Goal: Information Seeking & Learning: Learn about a topic

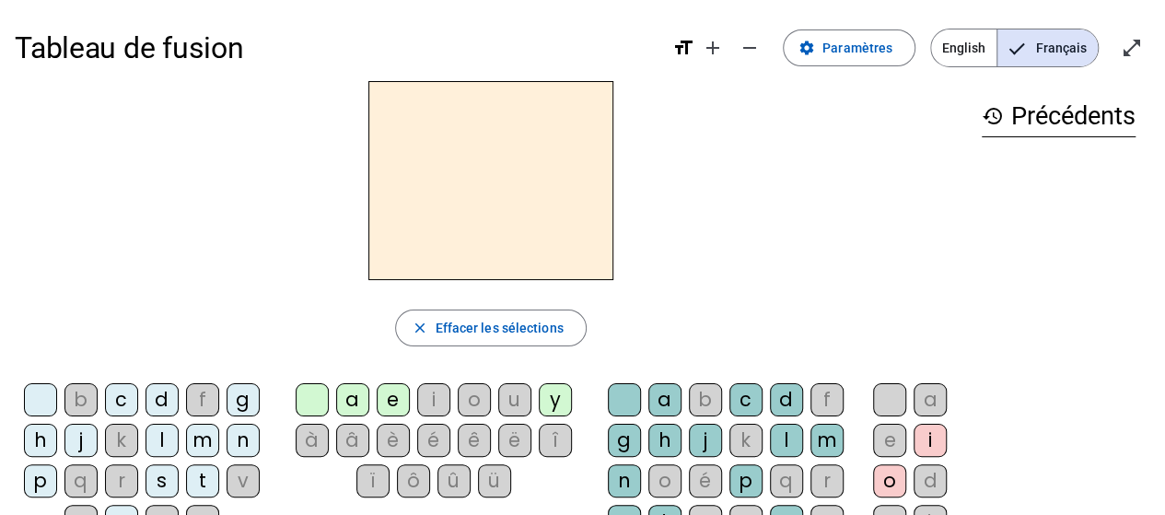
click at [83, 403] on div "b" at bounding box center [80, 399] width 33 height 33
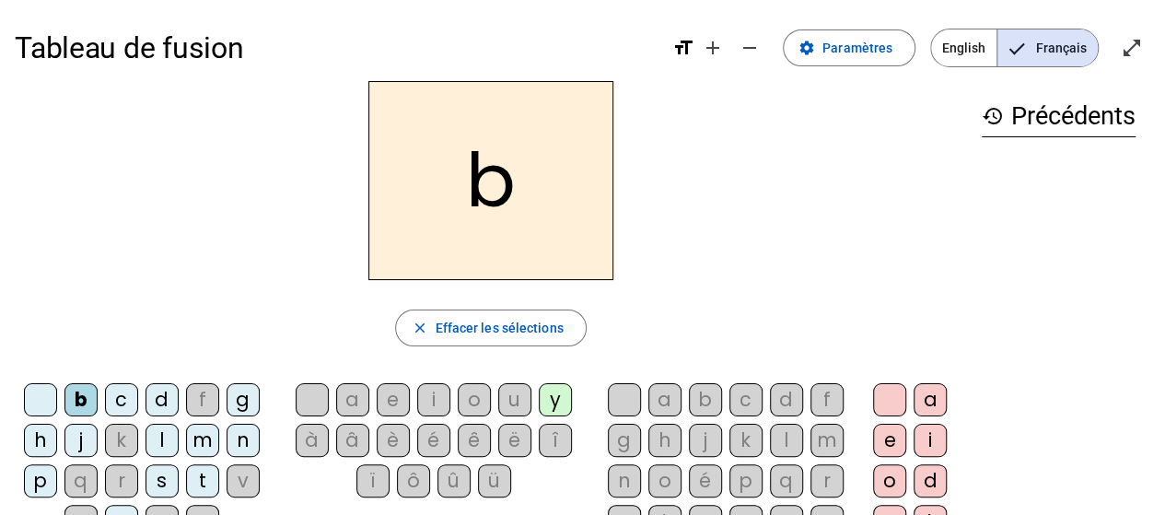
click at [346, 401] on div "a" at bounding box center [352, 399] width 33 height 33
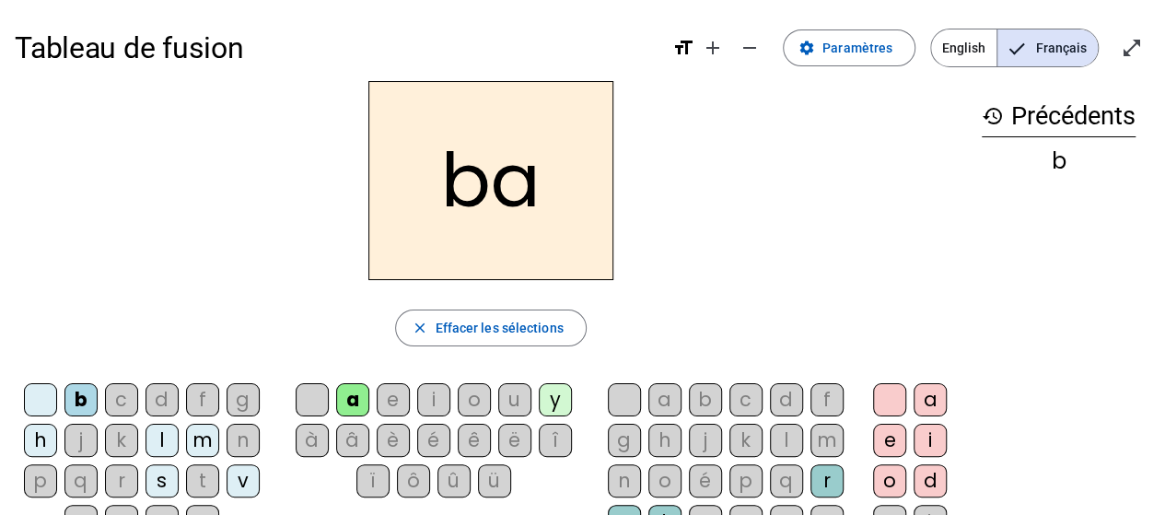
click at [118, 399] on div "c" at bounding box center [121, 399] width 33 height 33
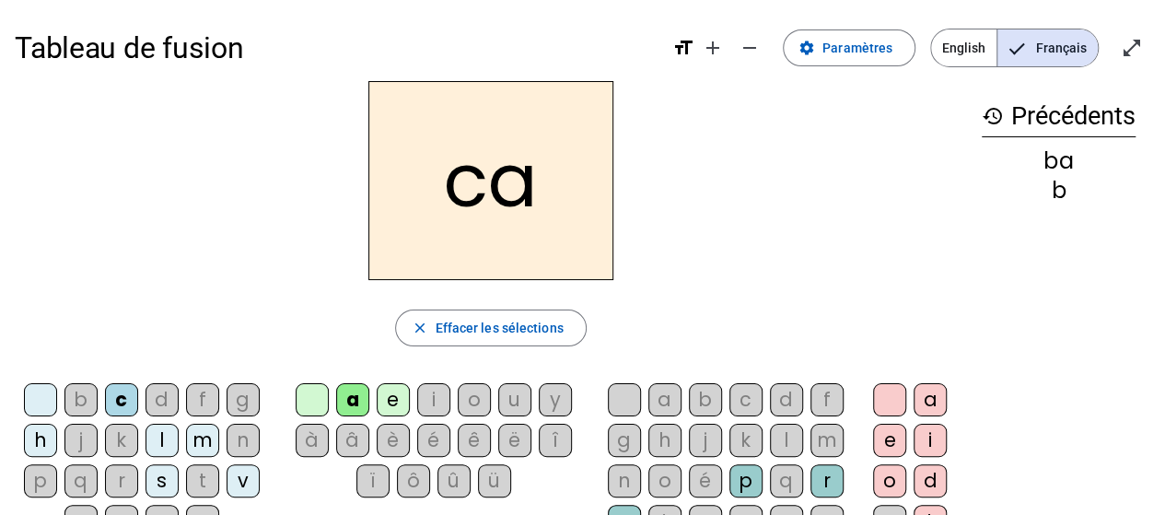
click at [166, 401] on div "d" at bounding box center [162, 399] width 33 height 33
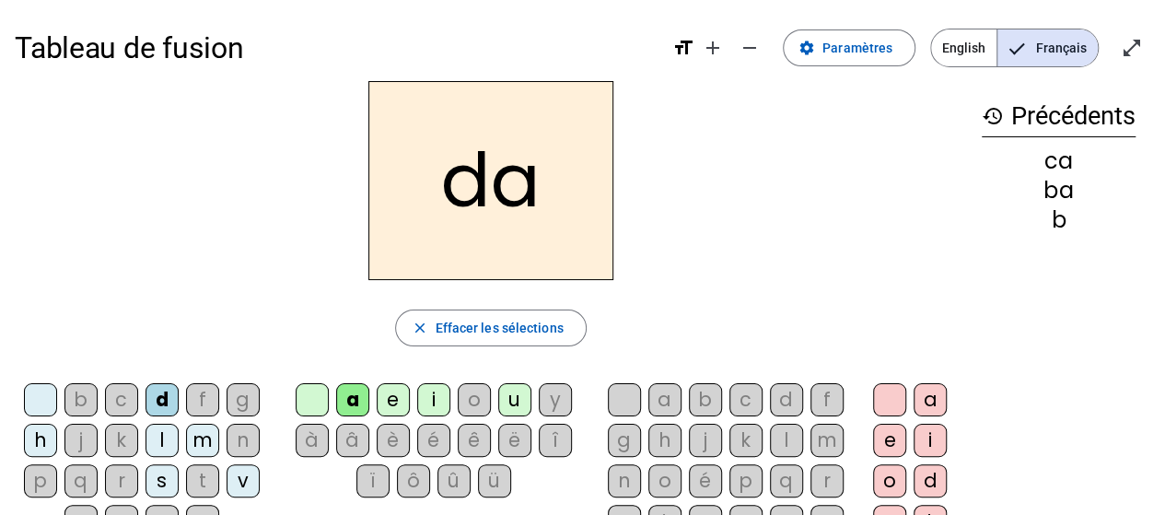
click at [204, 399] on div "f" at bounding box center [202, 399] width 33 height 33
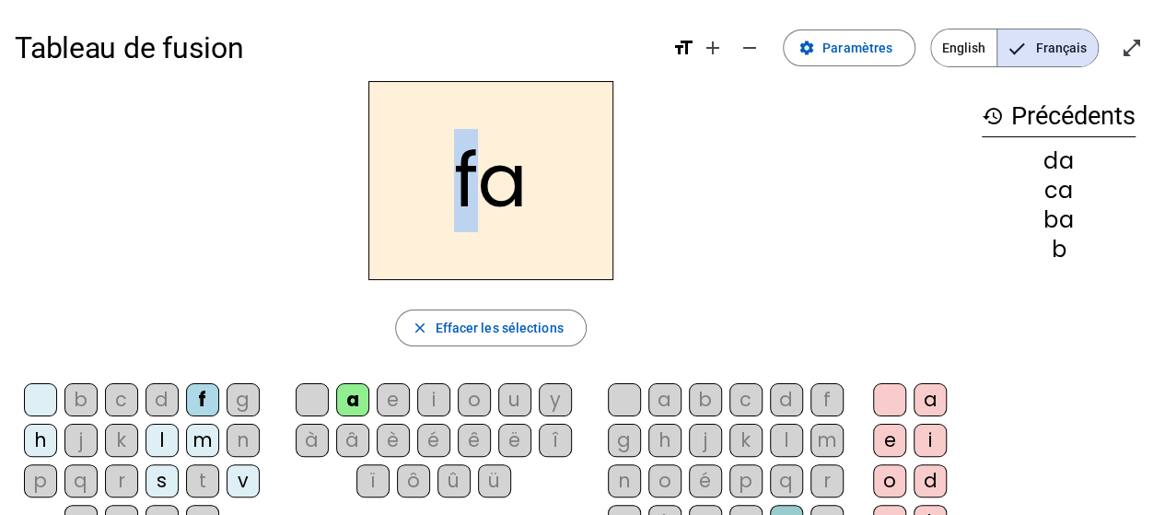
drag, startPoint x: 457, startPoint y: 196, endPoint x: 468, endPoint y: 194, distance: 11.2
click at [468, 194] on h2 "fa" at bounding box center [490, 180] width 245 height 199
click at [535, 163] on h2 "fa" at bounding box center [490, 180] width 245 height 199
drag, startPoint x: 499, startPoint y: 184, endPoint x: 513, endPoint y: 185, distance: 13.8
click at [513, 185] on h2 "fa" at bounding box center [490, 180] width 245 height 199
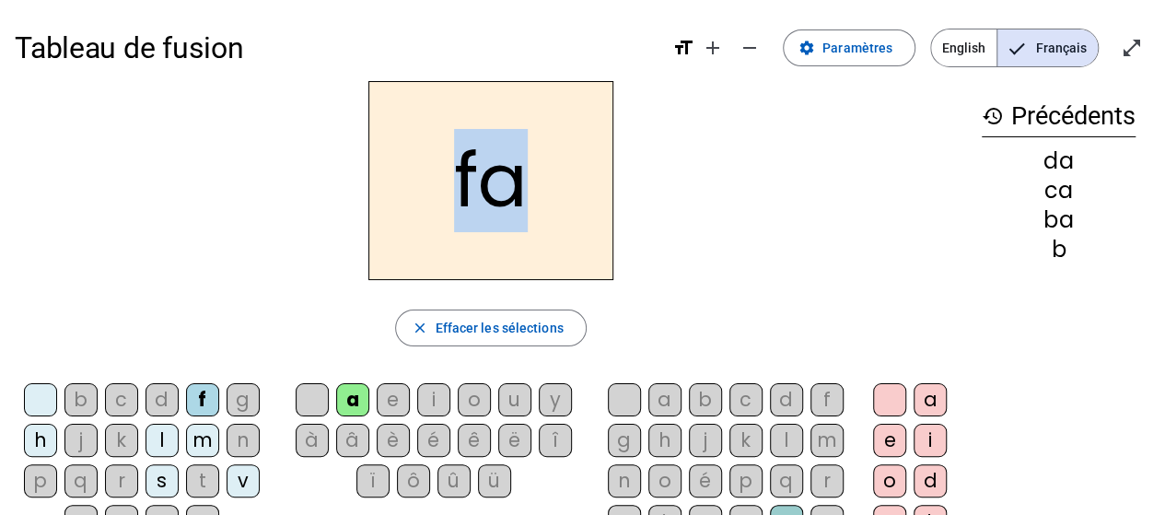
drag, startPoint x: 458, startPoint y: 191, endPoint x: 529, endPoint y: 190, distance: 70.9
click at [529, 190] on h2 "fa" at bounding box center [490, 180] width 245 height 199
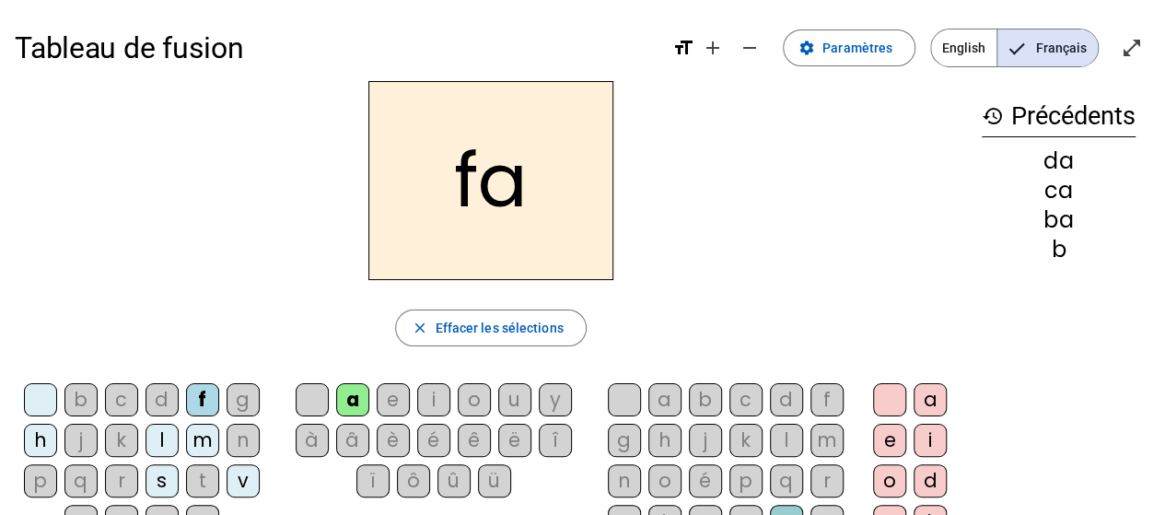
click at [239, 403] on div "g" at bounding box center [243, 399] width 33 height 33
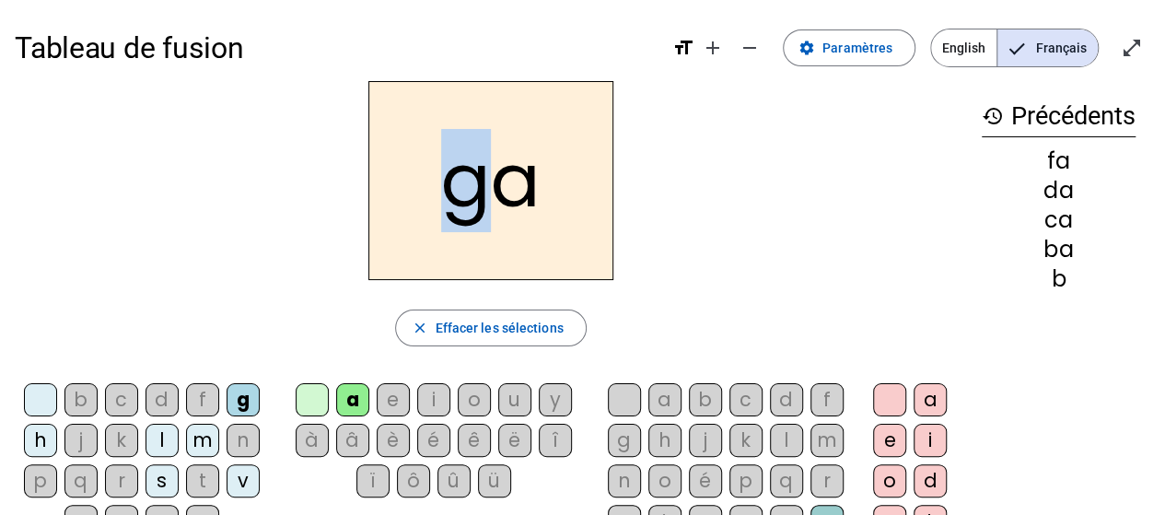
drag, startPoint x: 439, startPoint y: 194, endPoint x: 486, endPoint y: 196, distance: 47.0
click at [486, 196] on h2 "ga" at bounding box center [490, 180] width 245 height 199
click at [427, 193] on h2 "ga" at bounding box center [490, 180] width 245 height 199
drag, startPoint x: 438, startPoint y: 187, endPoint x: 519, endPoint y: 189, distance: 81.1
click at [519, 189] on h2 "ga" at bounding box center [490, 180] width 245 height 199
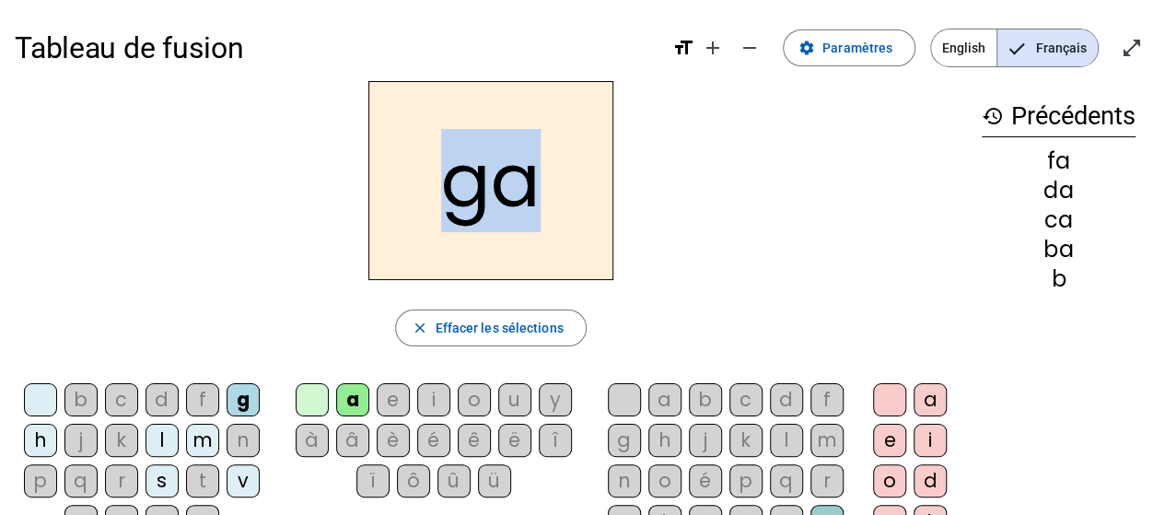
drag, startPoint x: 519, startPoint y: 190, endPoint x: 507, endPoint y: 193, distance: 13.2
click at [519, 191] on h2 "ga" at bounding box center [490, 180] width 245 height 199
click at [501, 193] on h2 "ga" at bounding box center [490, 180] width 245 height 199
click at [490, 186] on h2 "ga" at bounding box center [490, 180] width 245 height 199
drag, startPoint x: 499, startPoint y: 188, endPoint x: 531, endPoint y: 194, distance: 32.9
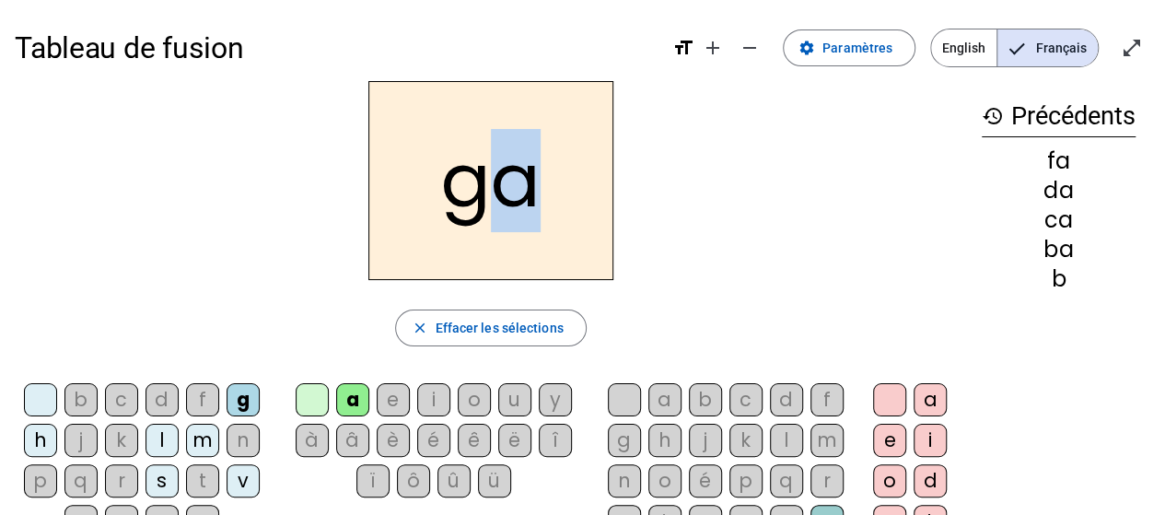
click at [531, 194] on h2 "ga" at bounding box center [490, 180] width 245 height 199
drag, startPoint x: 440, startPoint y: 200, endPoint x: 523, endPoint y: 200, distance: 82.9
click at [523, 200] on h2 "ga" at bounding box center [490, 180] width 245 height 199
click at [41, 431] on div "h" at bounding box center [40, 440] width 33 height 33
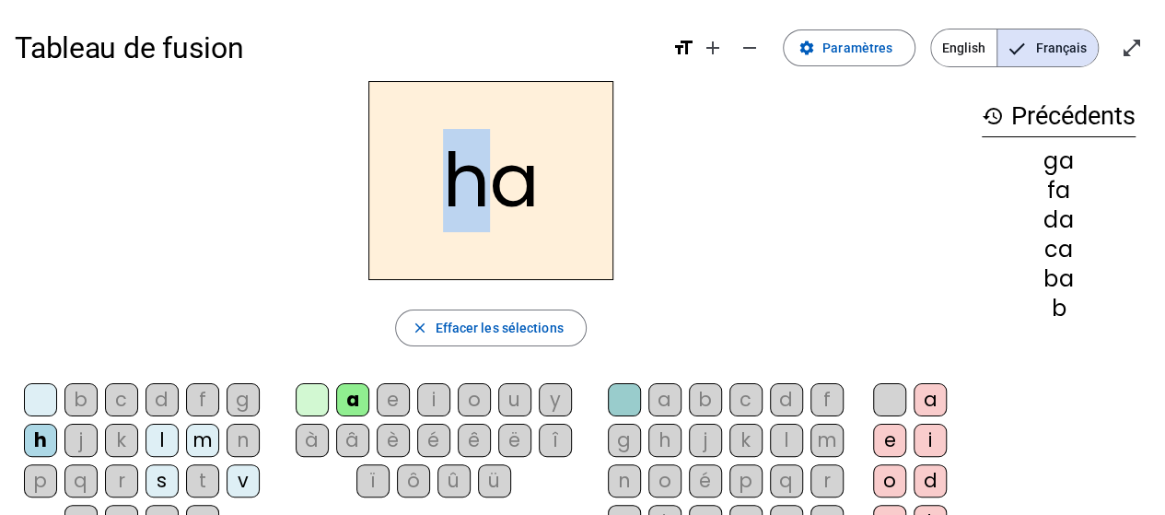
drag, startPoint x: 447, startPoint y: 189, endPoint x: 473, endPoint y: 187, distance: 26.8
click at [473, 187] on h2 "ha" at bounding box center [490, 180] width 245 height 199
click at [526, 189] on h2 "ha" at bounding box center [490, 180] width 245 height 199
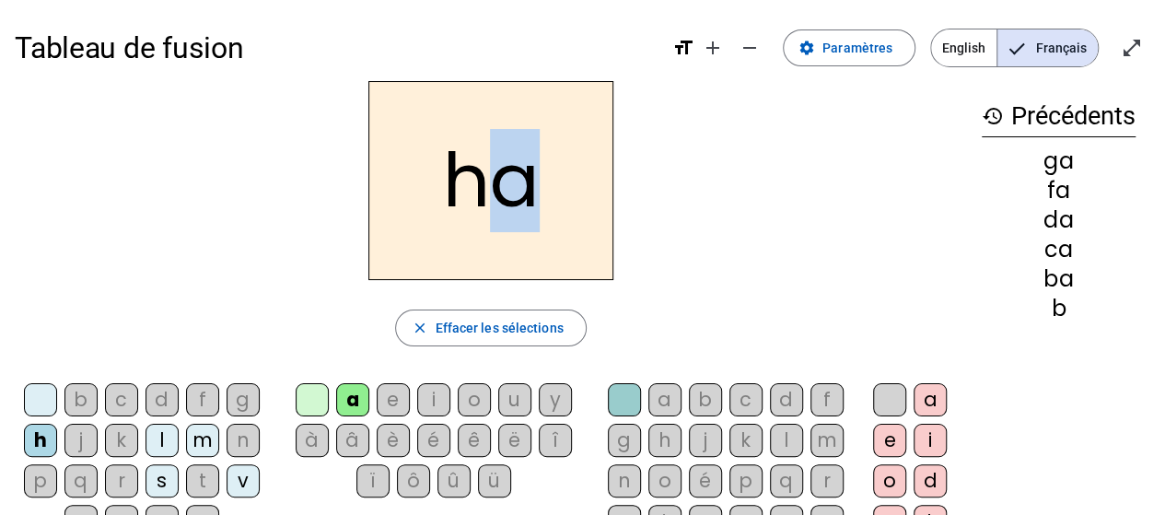
drag, startPoint x: 543, startPoint y: 189, endPoint x: 505, endPoint y: 185, distance: 38.9
click at [505, 185] on h2 "ha" at bounding box center [490, 180] width 245 height 199
click at [444, 198] on h2 "ha" at bounding box center [490, 180] width 245 height 199
click at [78, 441] on div "j" at bounding box center [80, 440] width 33 height 33
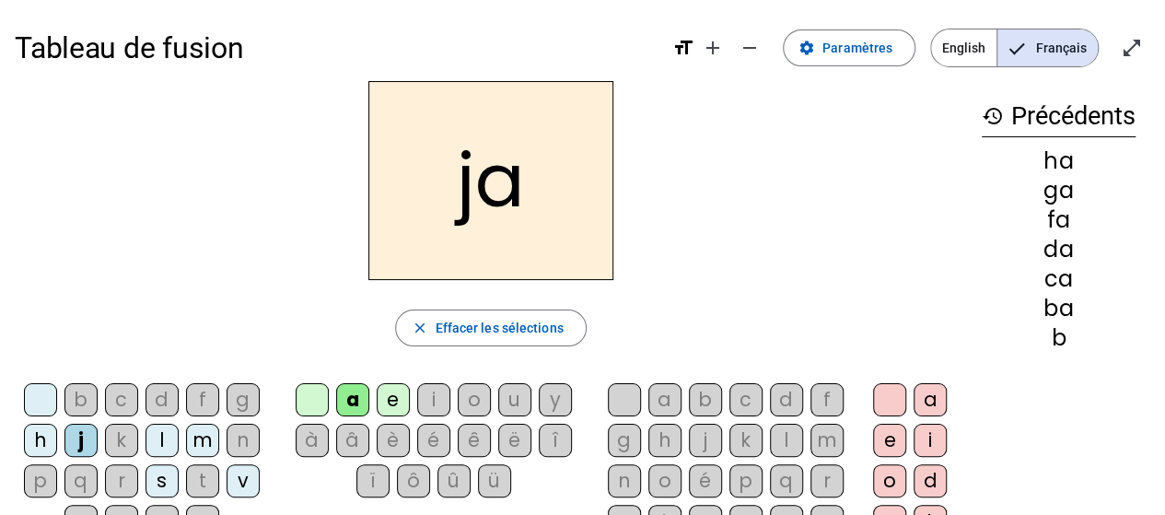
click at [123, 445] on div "k" at bounding box center [121, 440] width 33 height 33
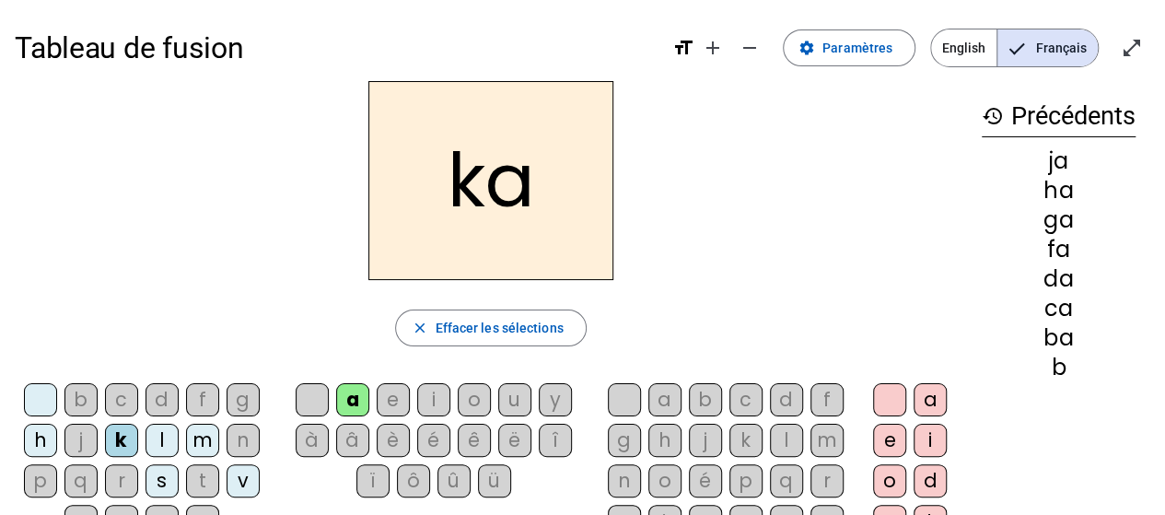
click at [164, 437] on div "l" at bounding box center [162, 440] width 33 height 33
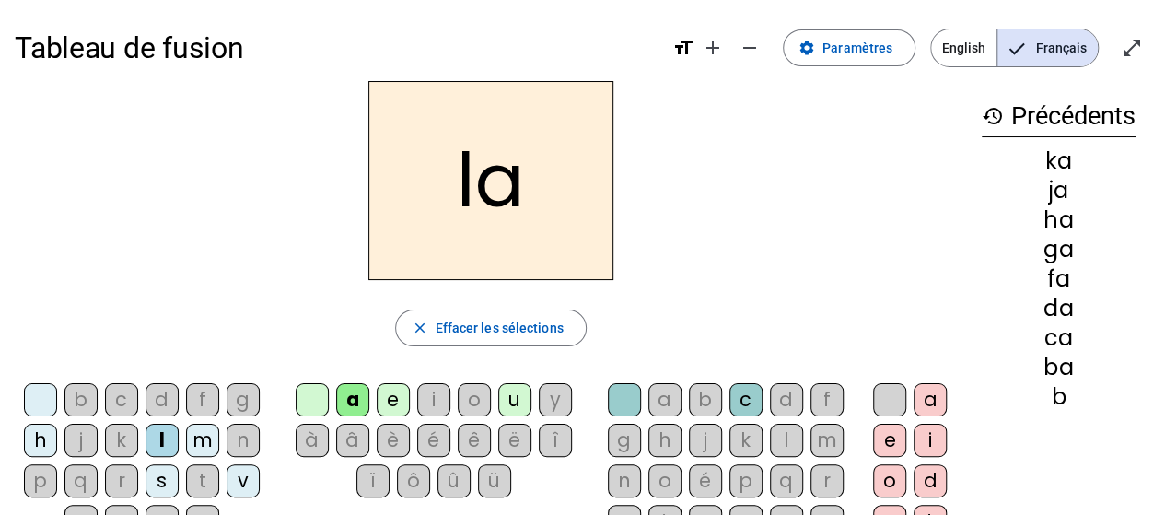
click at [209, 443] on div "m" at bounding box center [202, 440] width 33 height 33
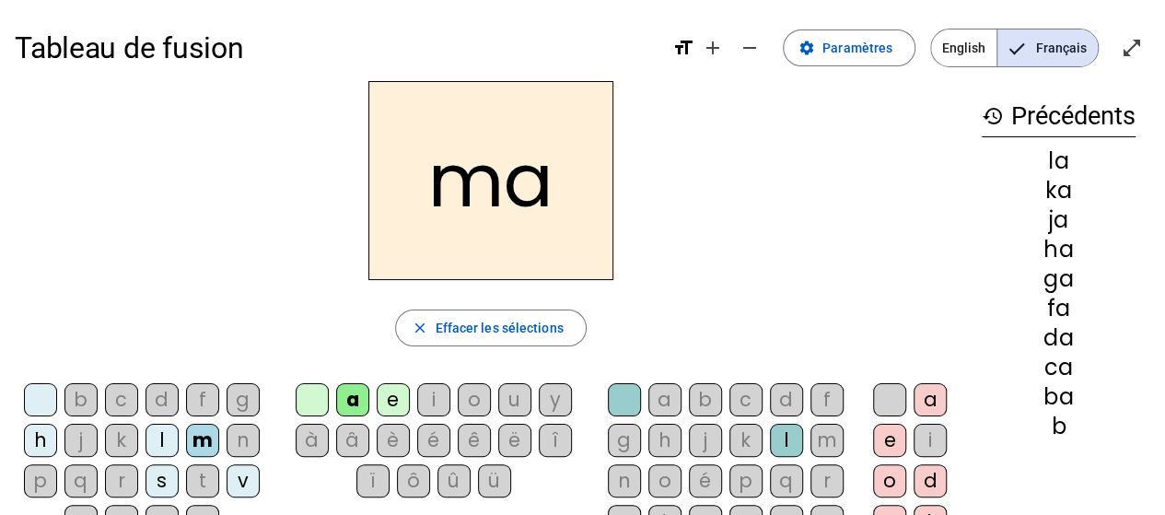
click at [243, 434] on div "n" at bounding box center [243, 440] width 33 height 33
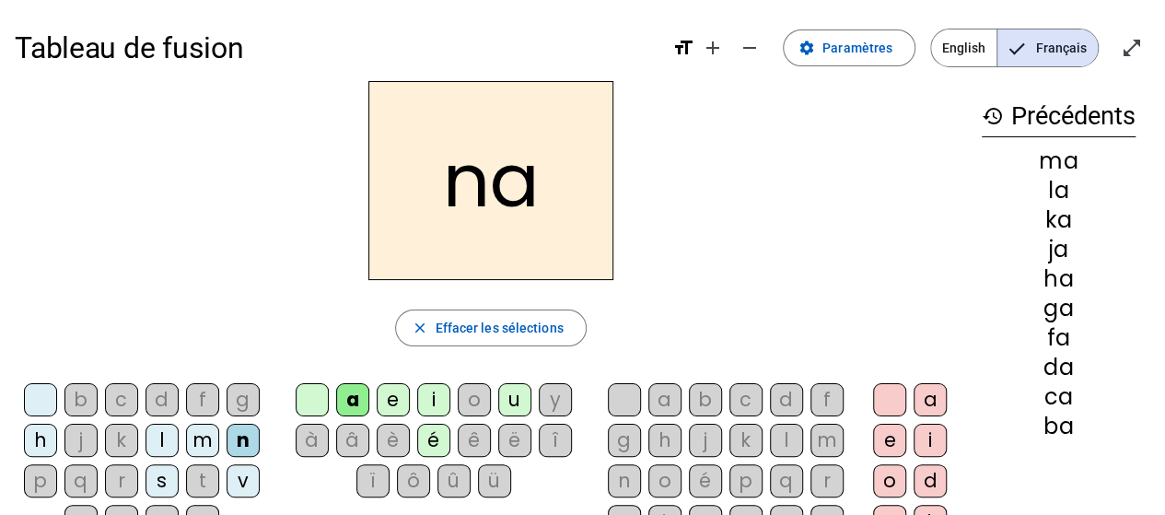
click at [52, 478] on div "p" at bounding box center [40, 480] width 33 height 33
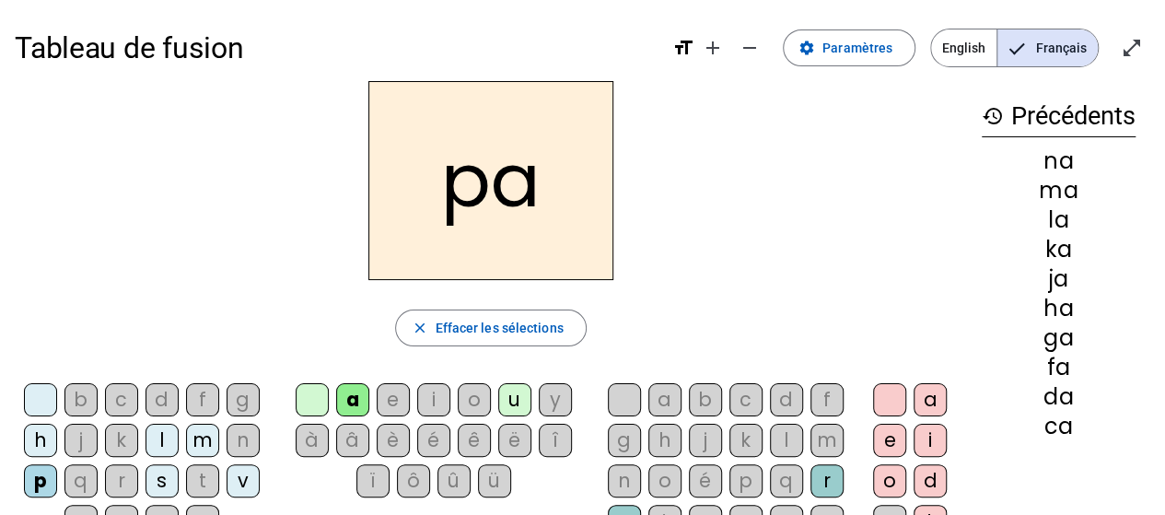
click at [81, 483] on div "q" at bounding box center [80, 480] width 33 height 33
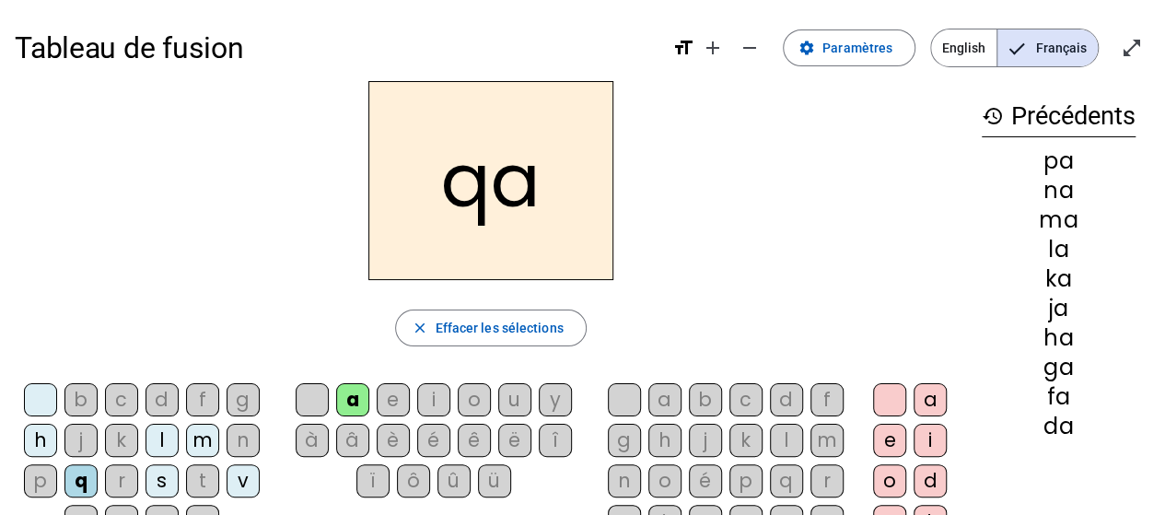
click at [41, 479] on div "p" at bounding box center [40, 480] width 33 height 33
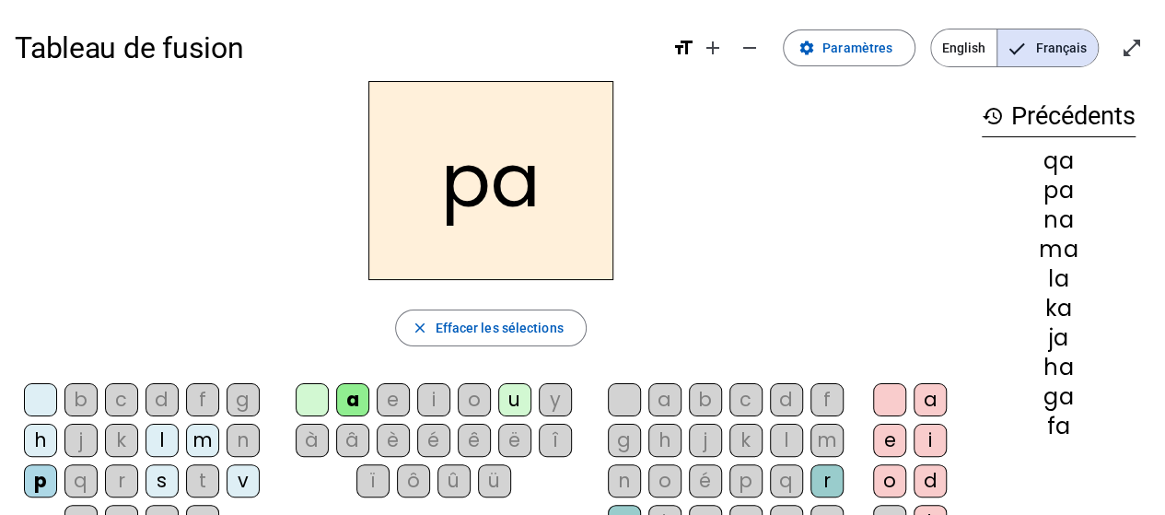
click at [83, 469] on div "q" at bounding box center [80, 480] width 33 height 33
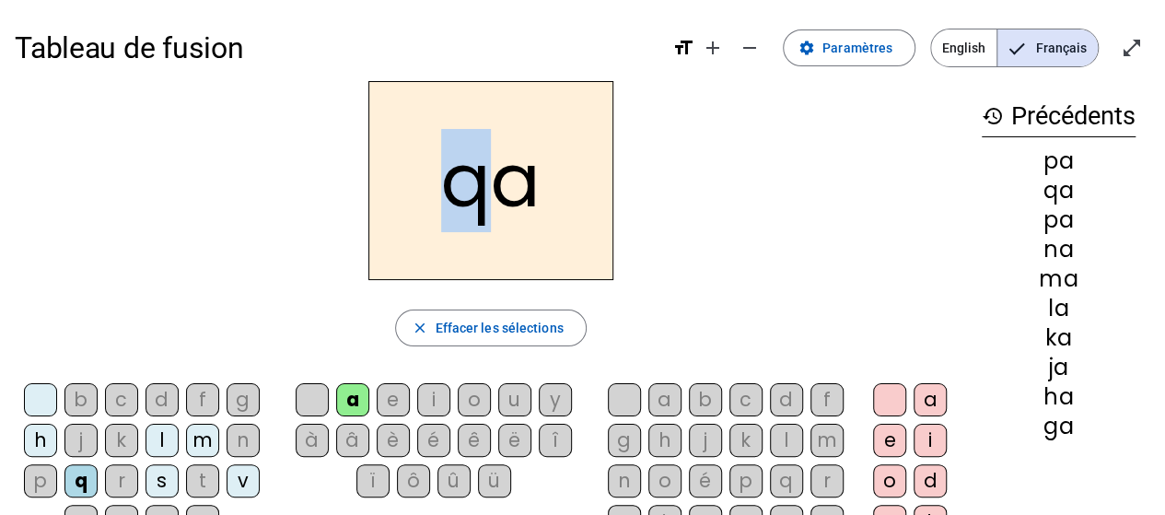
drag, startPoint x: 440, startPoint y: 197, endPoint x: 472, endPoint y: 196, distance: 31.3
click at [472, 196] on h2 "qa" at bounding box center [490, 180] width 245 height 199
click at [519, 193] on h2 "qa" at bounding box center [490, 180] width 245 height 199
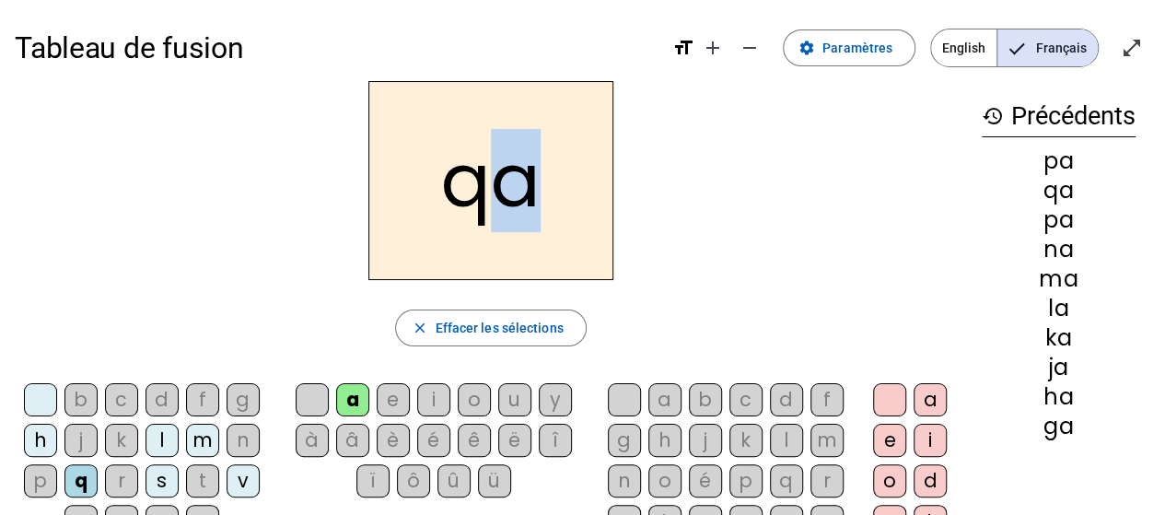
drag, startPoint x: 532, startPoint y: 185, endPoint x: 514, endPoint y: 180, distance: 19.2
click at [514, 180] on h2 "qa" at bounding box center [490, 180] width 245 height 199
click at [515, 180] on h2 "qa" at bounding box center [490, 180] width 245 height 199
click at [118, 403] on div "c" at bounding box center [121, 399] width 33 height 33
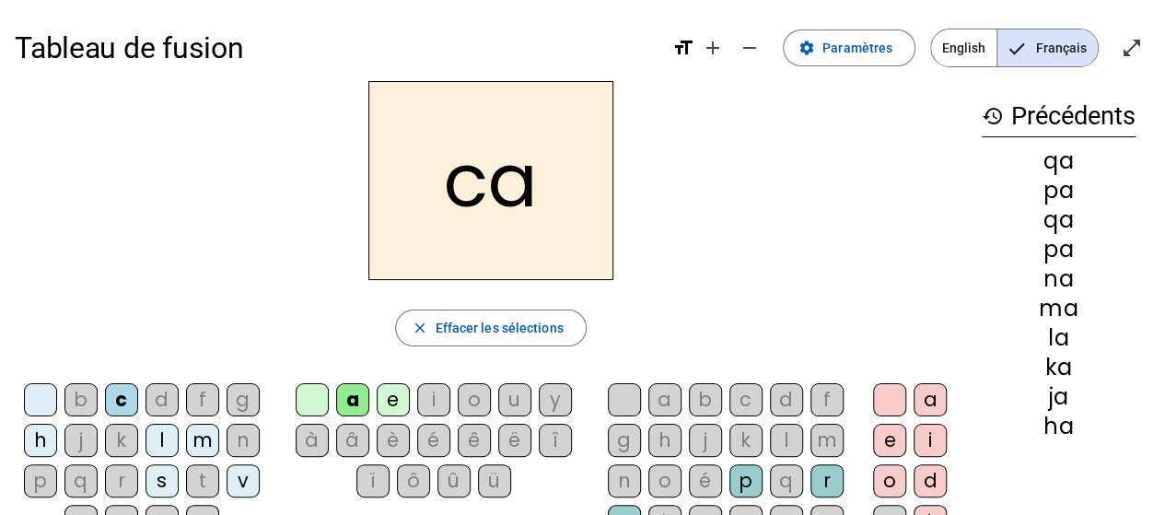
click at [77, 474] on div "q" at bounding box center [80, 480] width 33 height 33
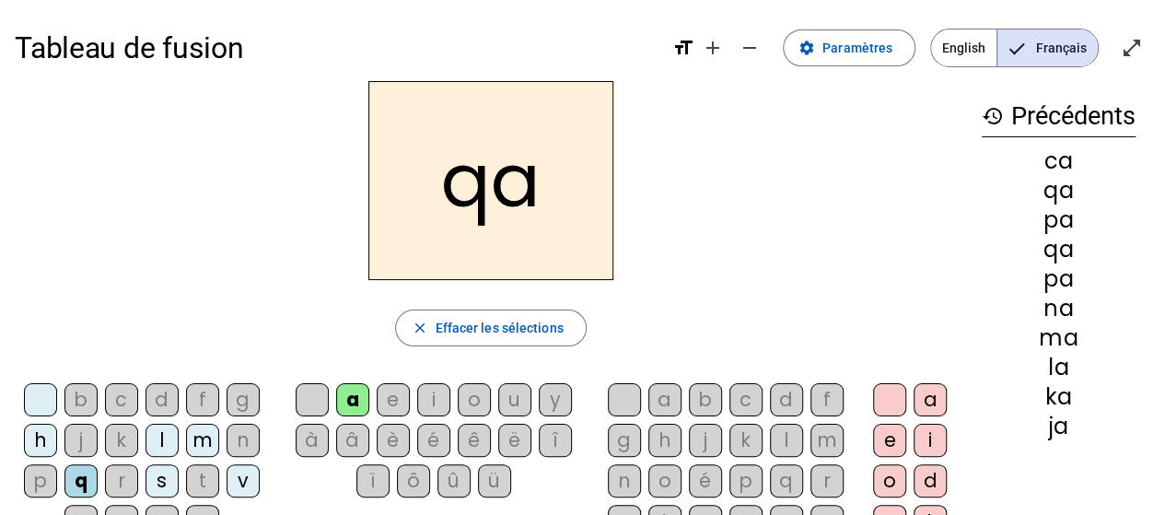
click at [126, 400] on div "c" at bounding box center [121, 399] width 33 height 33
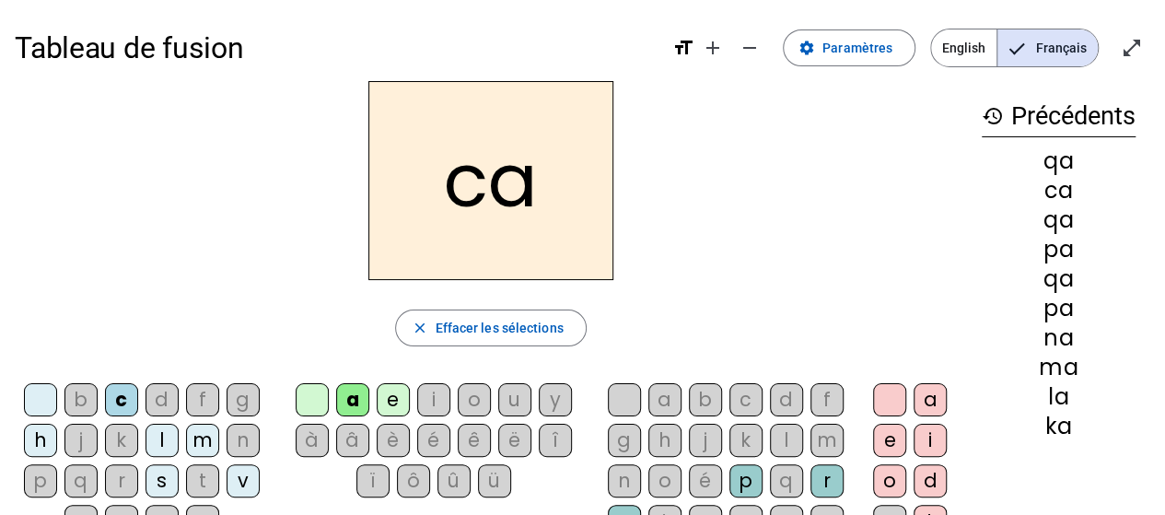
click at [94, 473] on div "q" at bounding box center [80, 480] width 33 height 33
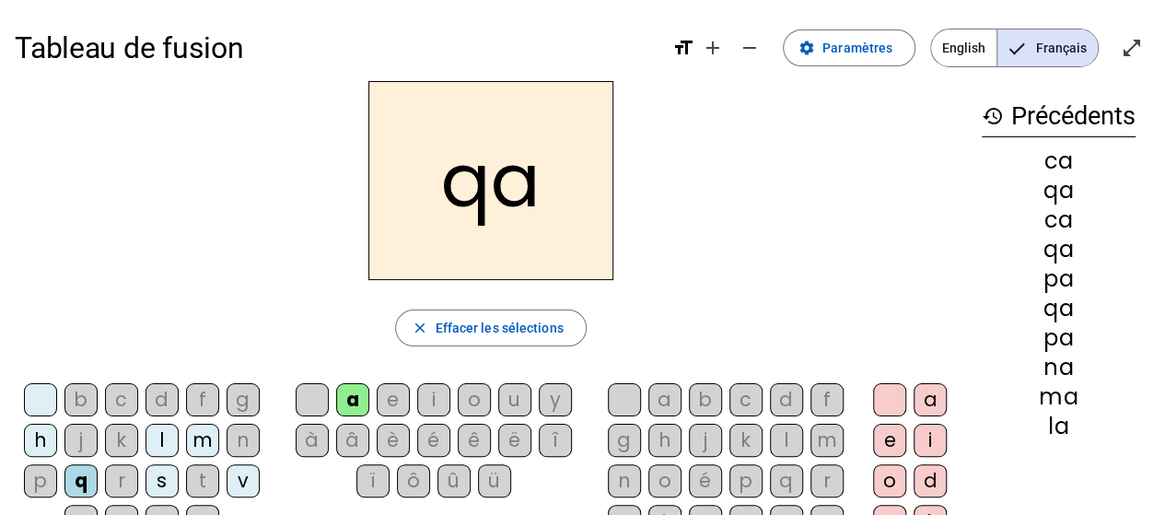
click at [129, 384] on div "c" at bounding box center [121, 399] width 33 height 33
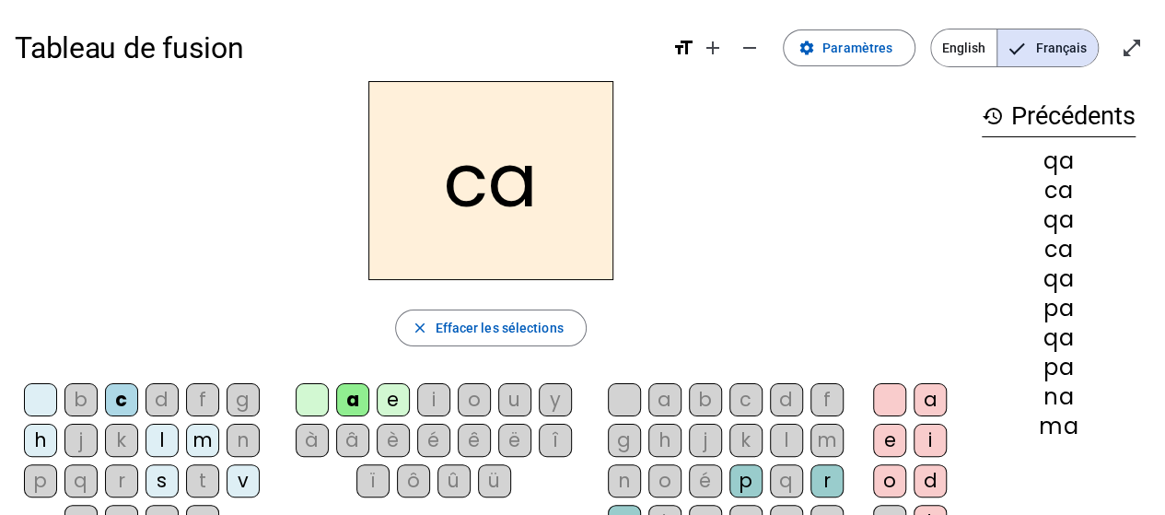
click at [83, 480] on div "q" at bounding box center [80, 480] width 33 height 33
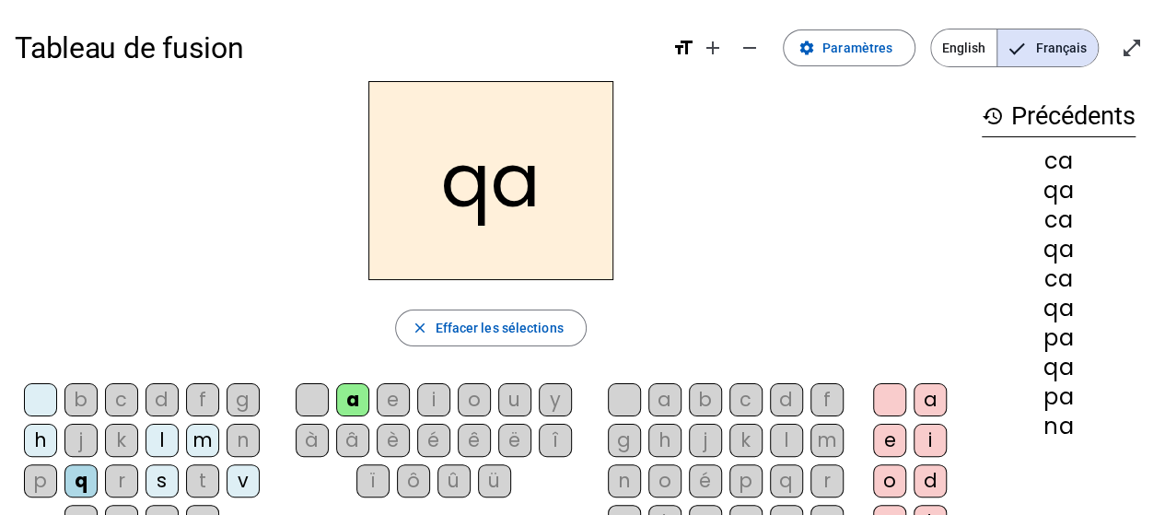
click at [120, 478] on div "r" at bounding box center [121, 480] width 33 height 33
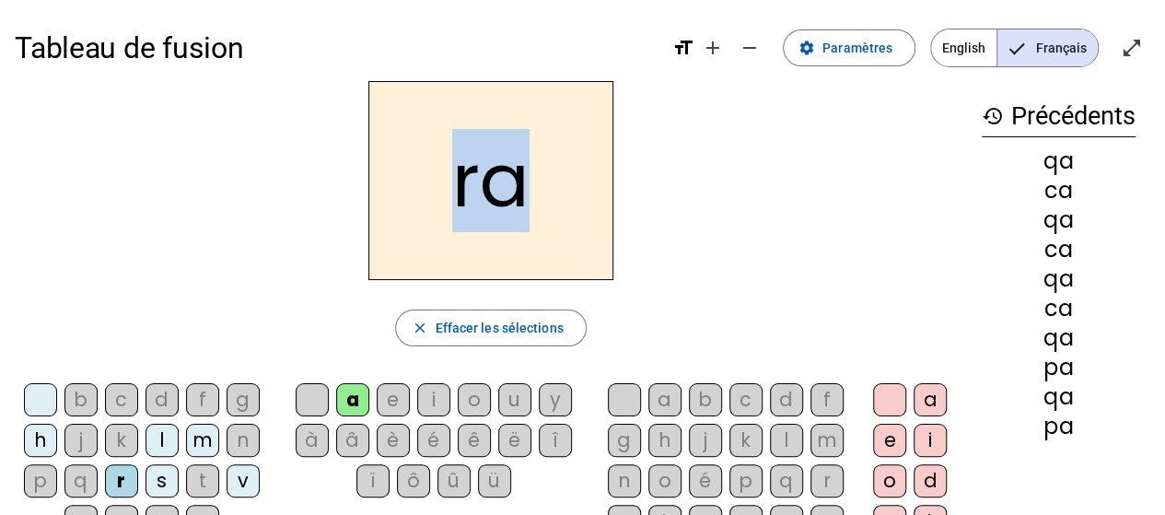
drag, startPoint x: 455, startPoint y: 194, endPoint x: 514, endPoint y: 192, distance: 59.0
click at [514, 192] on h2 "ra" at bounding box center [490, 180] width 245 height 199
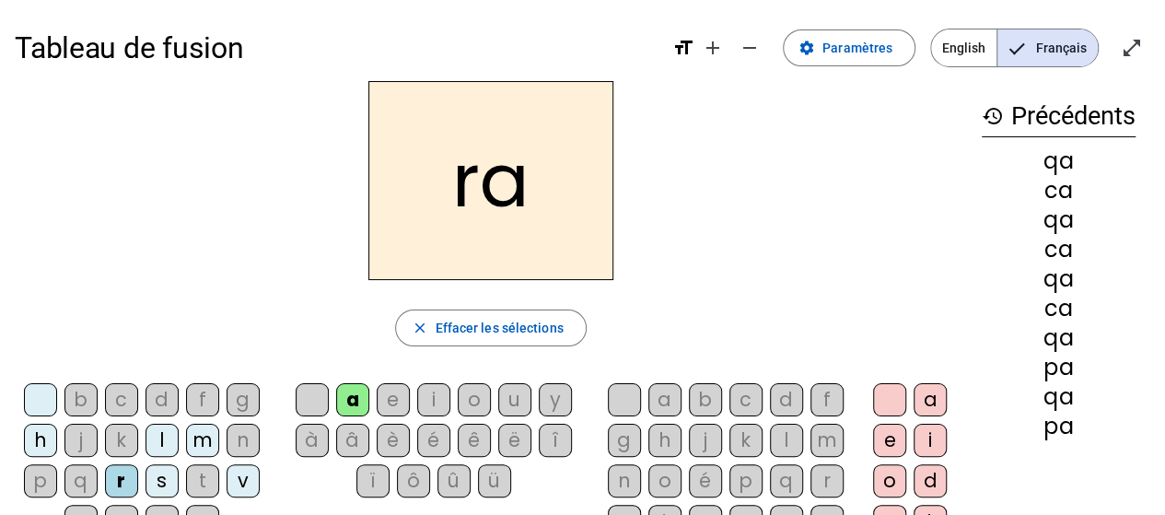
click at [167, 476] on div "s" at bounding box center [162, 480] width 33 height 33
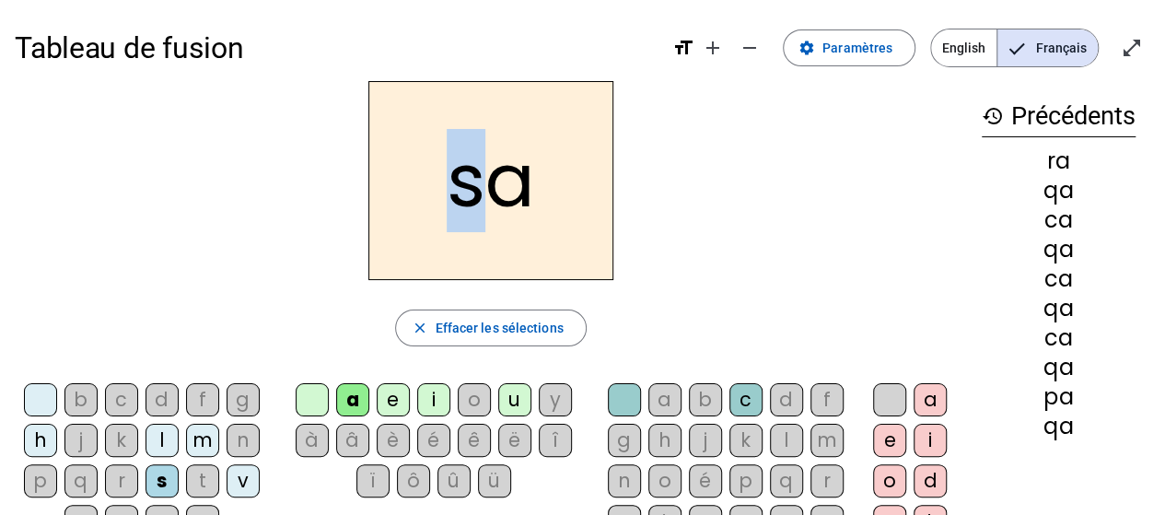
drag, startPoint x: 446, startPoint y: 193, endPoint x: 469, endPoint y: 191, distance: 23.1
click at [469, 191] on h2 "sa" at bounding box center [490, 180] width 245 height 199
click at [493, 169] on h2 "sa" at bounding box center [490, 180] width 245 height 199
drag, startPoint x: 493, startPoint y: 169, endPoint x: 504, endPoint y: 169, distance: 11.1
click at [504, 169] on h2 "sa" at bounding box center [490, 180] width 245 height 199
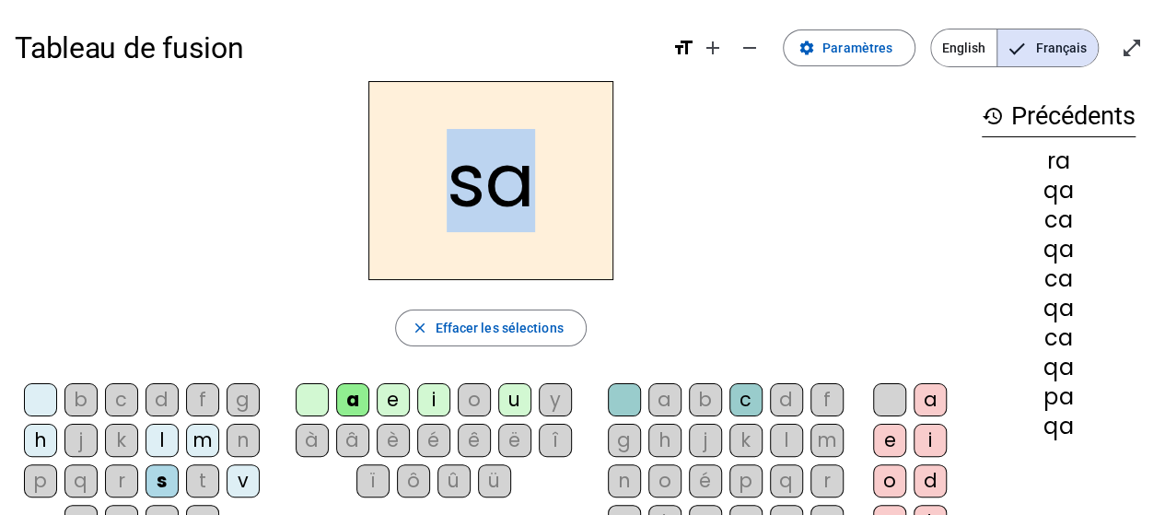
click at [504, 169] on h2 "sa" at bounding box center [490, 180] width 245 height 199
drag, startPoint x: 529, startPoint y: 174, endPoint x: 508, endPoint y: 174, distance: 21.2
click at [508, 174] on h2 "sa" at bounding box center [490, 180] width 245 height 199
drag, startPoint x: 453, startPoint y: 182, endPoint x: 516, endPoint y: 185, distance: 62.7
click at [516, 185] on h2 "sa" at bounding box center [490, 180] width 245 height 199
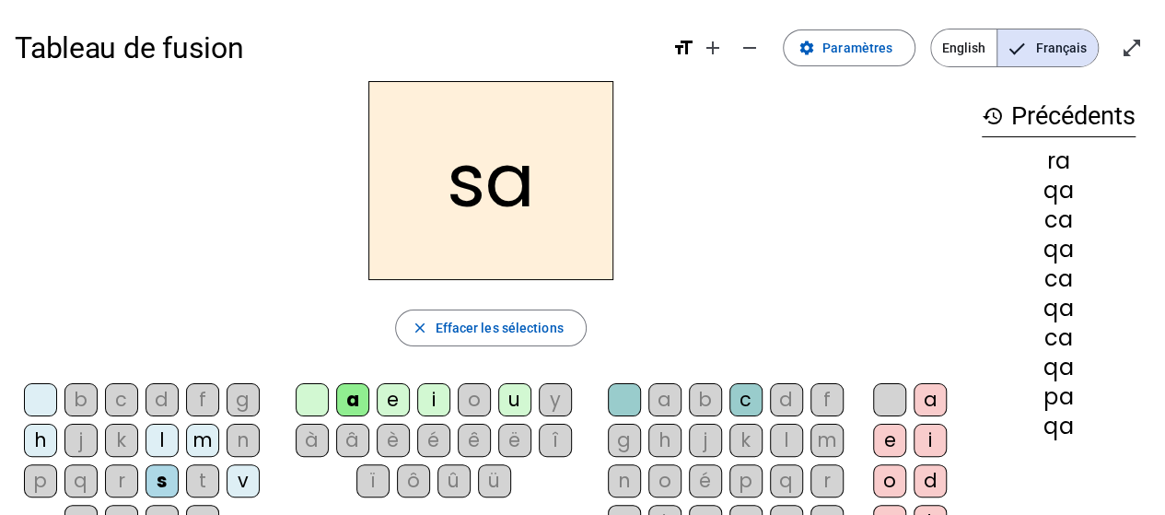
click at [200, 480] on div "t" at bounding box center [202, 480] width 33 height 33
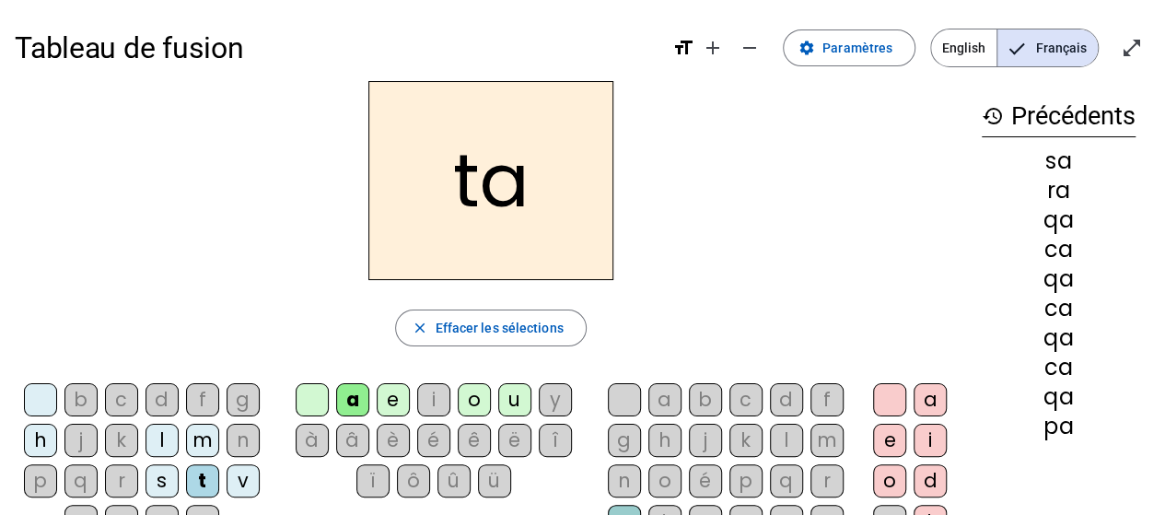
click at [82, 392] on div "b" at bounding box center [80, 399] width 33 height 33
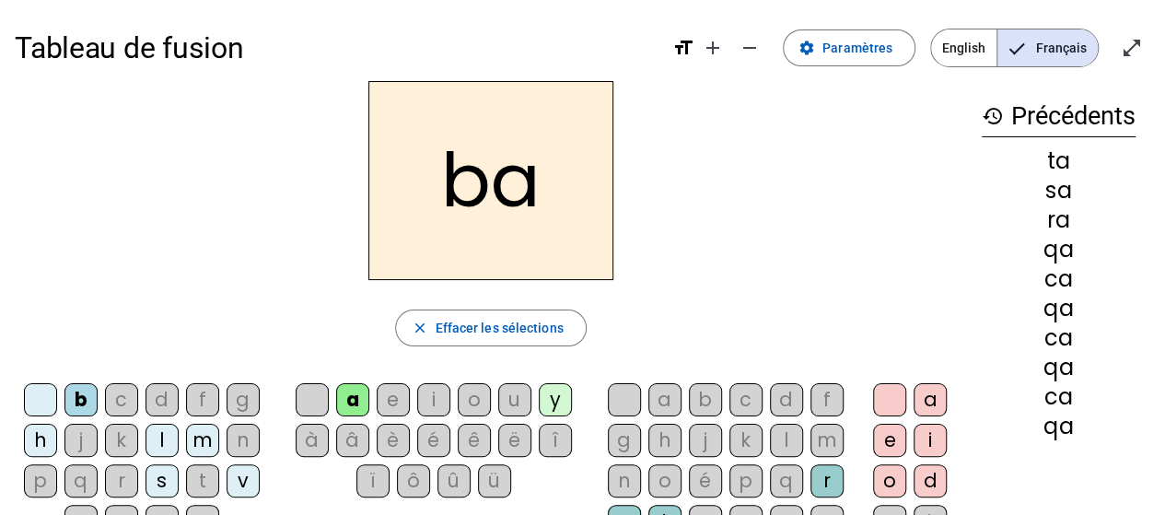
click at [351, 403] on div "a" at bounding box center [352, 399] width 33 height 33
click at [741, 473] on div "p" at bounding box center [745, 480] width 33 height 33
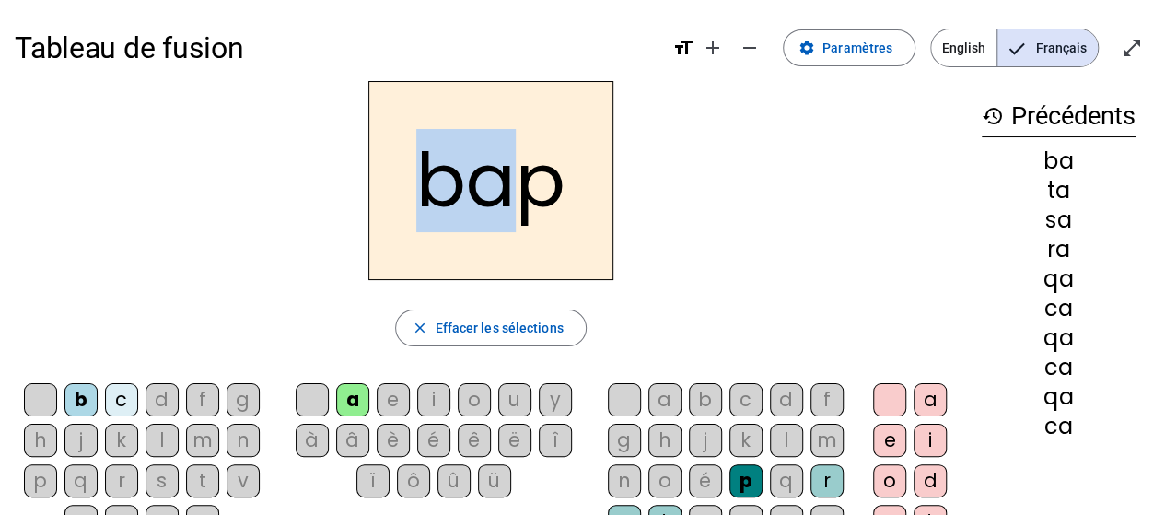
drag, startPoint x: 426, startPoint y: 199, endPoint x: 507, endPoint y: 199, distance: 81.1
click at [507, 199] on h2 "bap" at bounding box center [490, 180] width 245 height 199
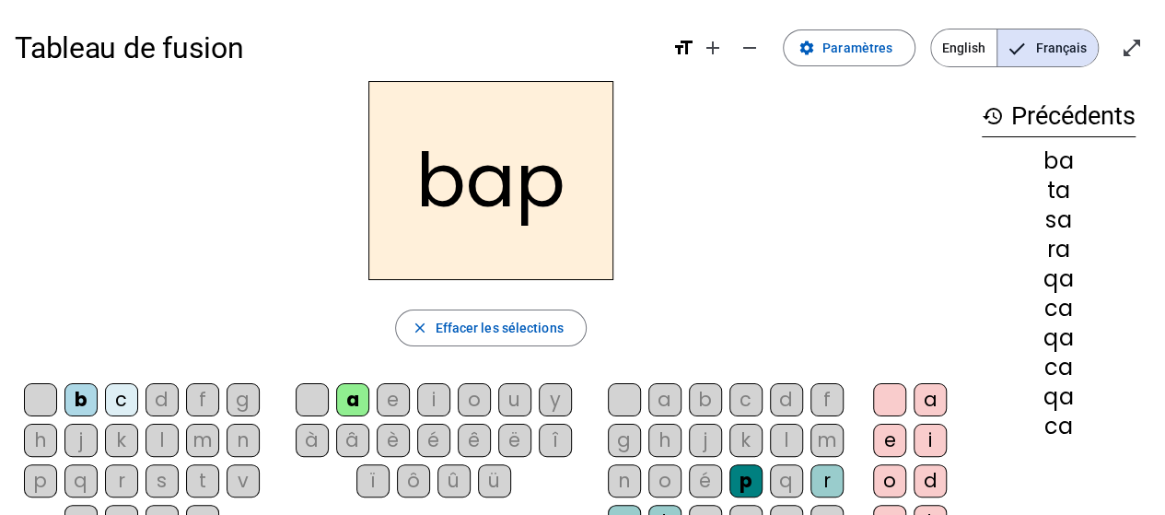
click at [125, 399] on div "c" at bounding box center [121, 399] width 33 height 33
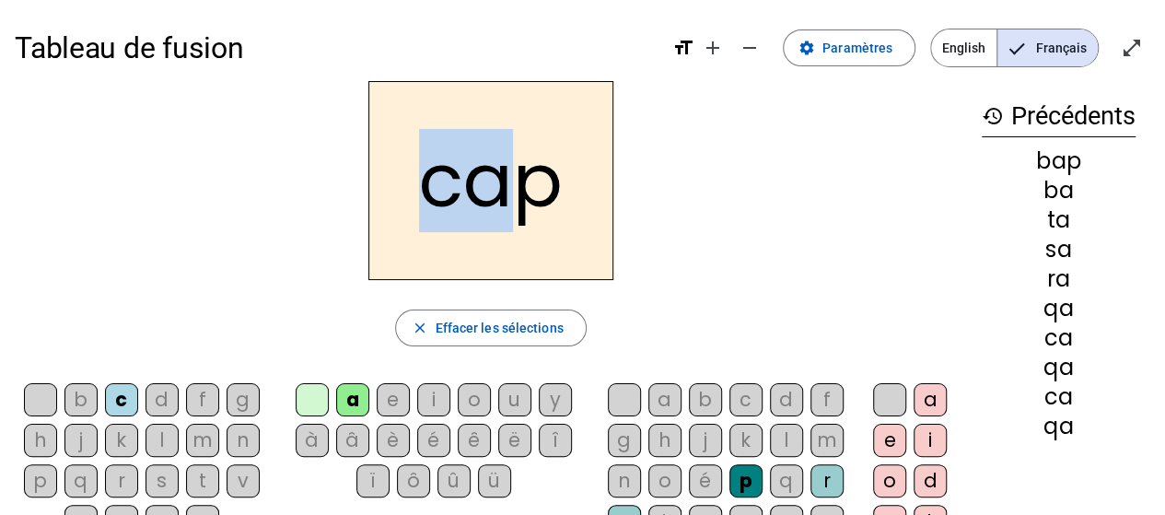
drag, startPoint x: 415, startPoint y: 172, endPoint x: 519, endPoint y: 181, distance: 104.5
click at [519, 181] on h2 "cap" at bounding box center [490, 180] width 245 height 199
click at [527, 195] on h2 "cap" at bounding box center [490, 180] width 245 height 199
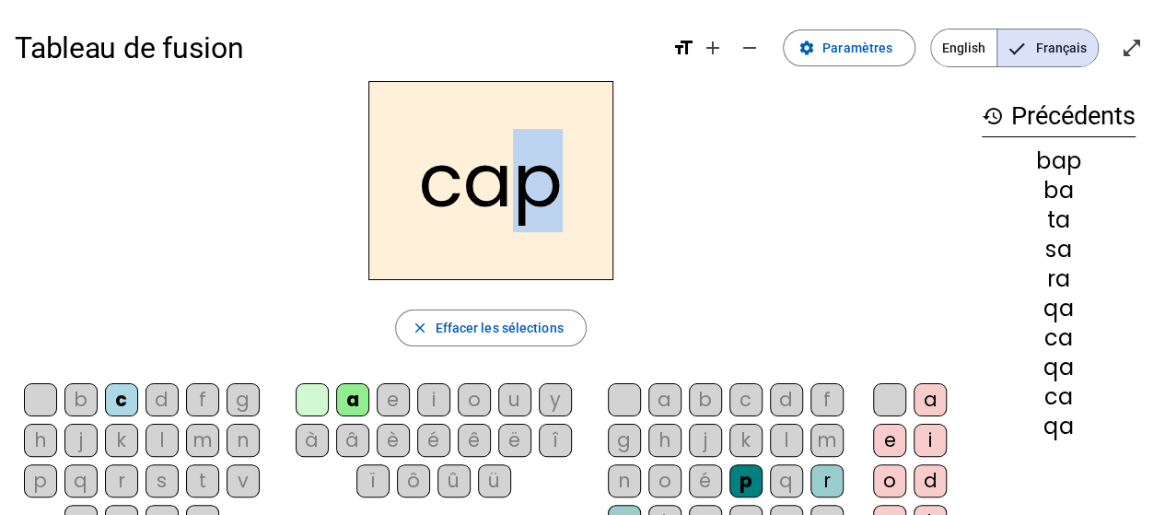
drag, startPoint x: 521, startPoint y: 197, endPoint x: 564, endPoint y: 201, distance: 42.5
click at [564, 201] on h2 "cap" at bounding box center [490, 180] width 245 height 199
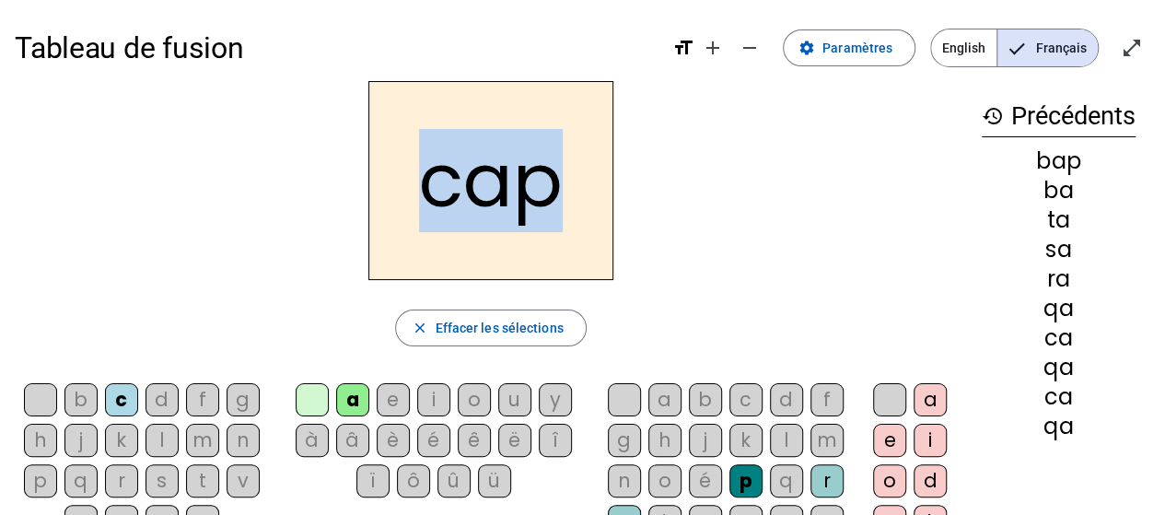
drag, startPoint x: 432, startPoint y: 199, endPoint x: 542, endPoint y: 204, distance: 109.7
click at [541, 204] on h2 "cap" at bounding box center [490, 180] width 245 height 199
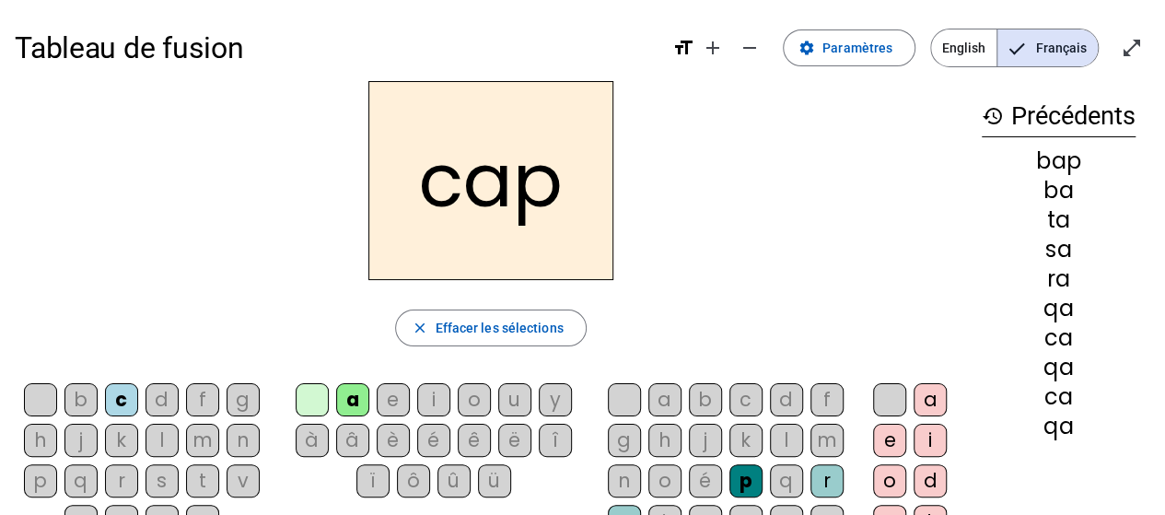
click at [158, 404] on div "d" at bounding box center [162, 399] width 33 height 33
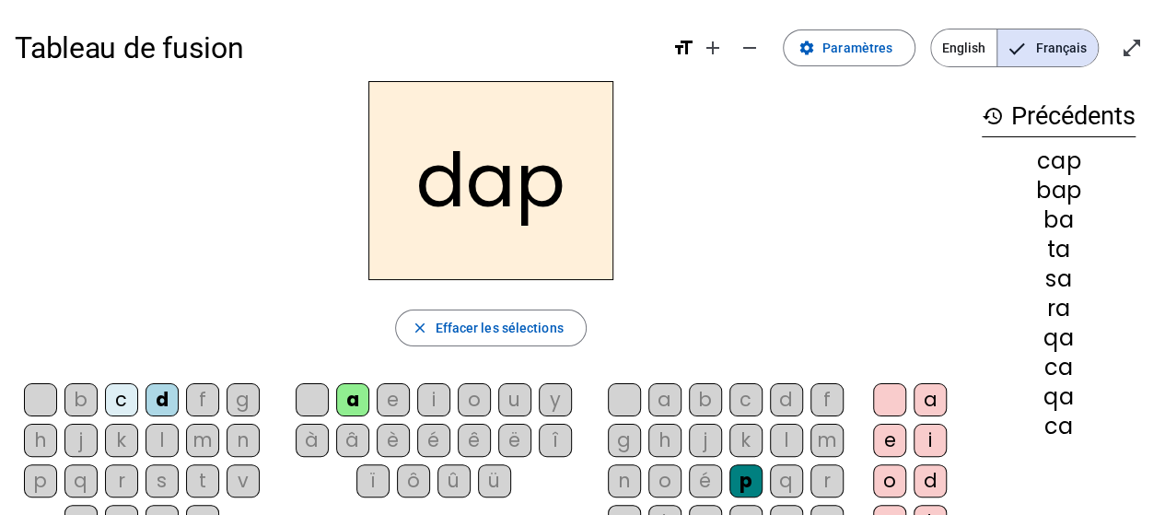
click at [201, 401] on div "f" at bounding box center [202, 399] width 33 height 33
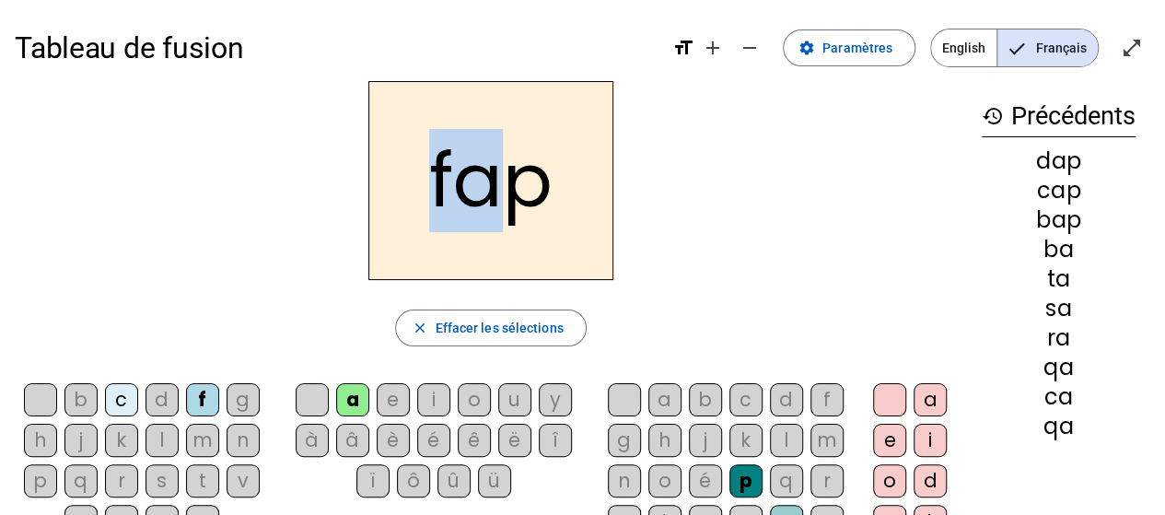
drag, startPoint x: 418, startPoint y: 200, endPoint x: 494, endPoint y: 202, distance: 75.6
click at [494, 202] on h2 "fap" at bounding box center [490, 180] width 245 height 199
click at [490, 204] on h2 "fap" at bounding box center [490, 180] width 245 height 199
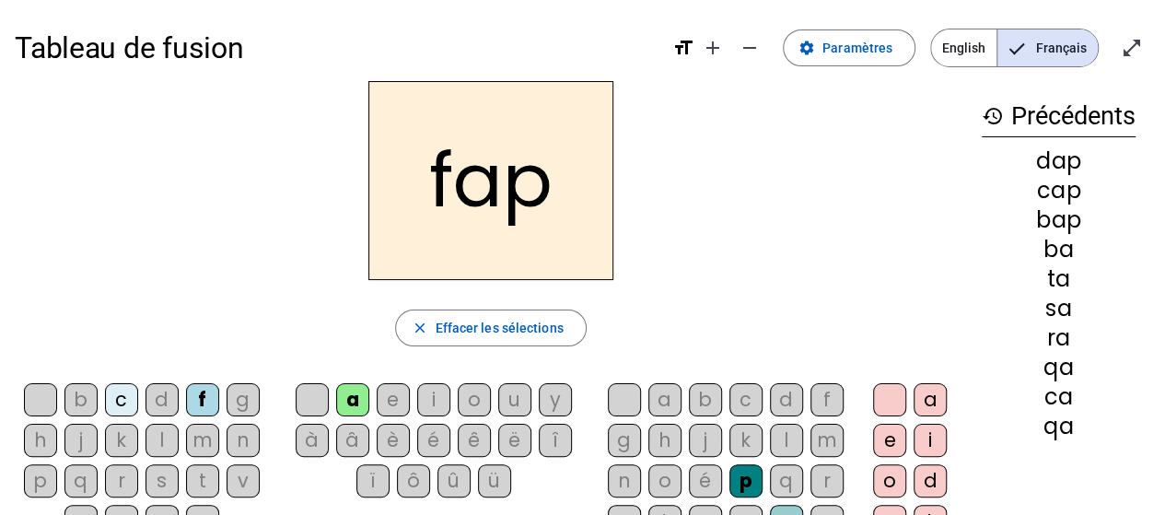
click at [234, 402] on div "g" at bounding box center [243, 399] width 33 height 33
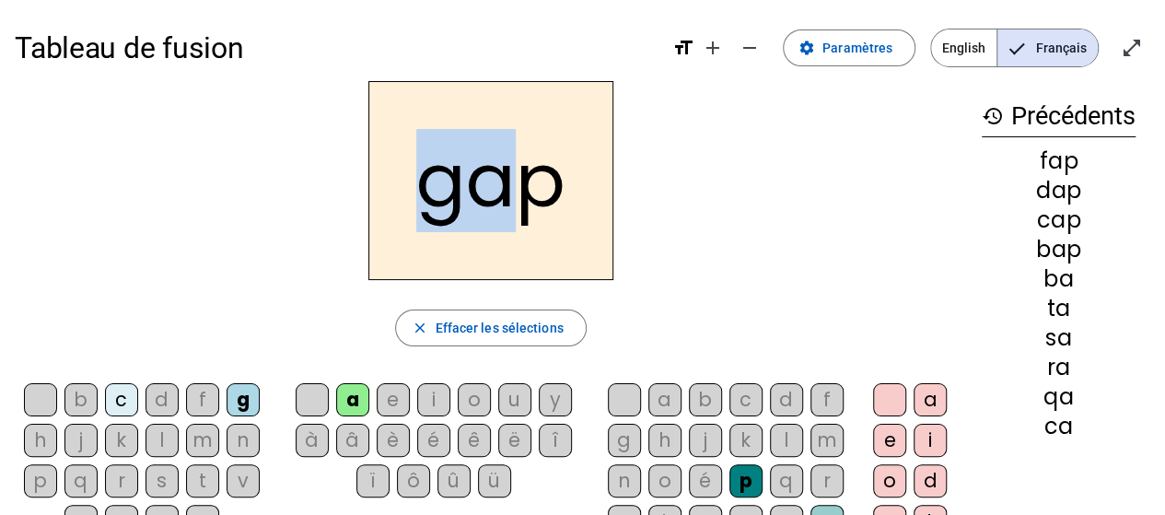
drag, startPoint x: 428, startPoint y: 209, endPoint x: 493, endPoint y: 209, distance: 64.5
click at [493, 209] on h2 "gap" at bounding box center [490, 180] width 245 height 199
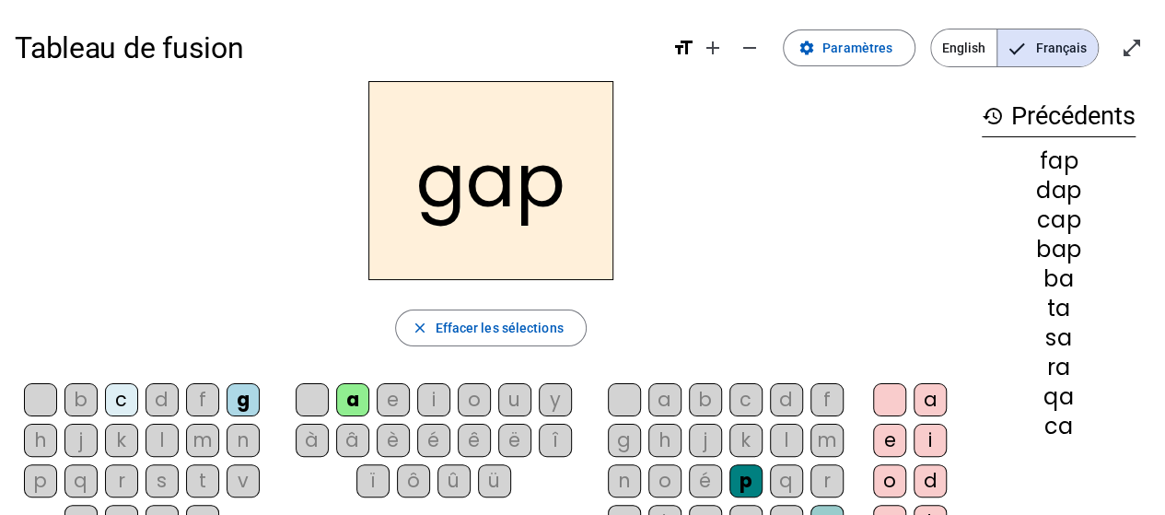
click at [542, 215] on h2 "gap" at bounding box center [490, 180] width 245 height 199
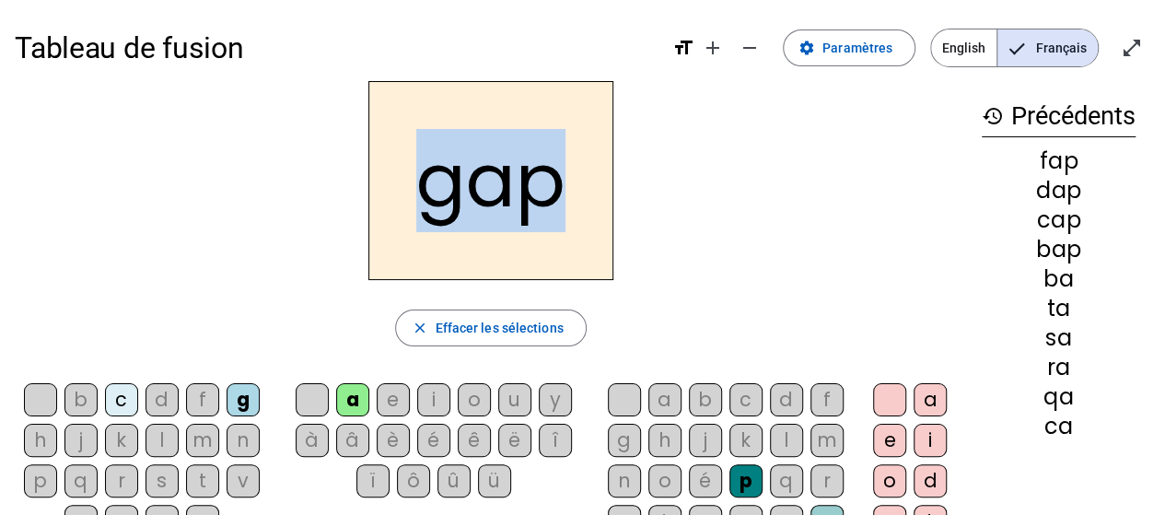
drag, startPoint x: 433, startPoint y: 216, endPoint x: 545, endPoint y: 216, distance: 112.4
click at [545, 216] on h2 "gap" at bounding box center [490, 180] width 245 height 199
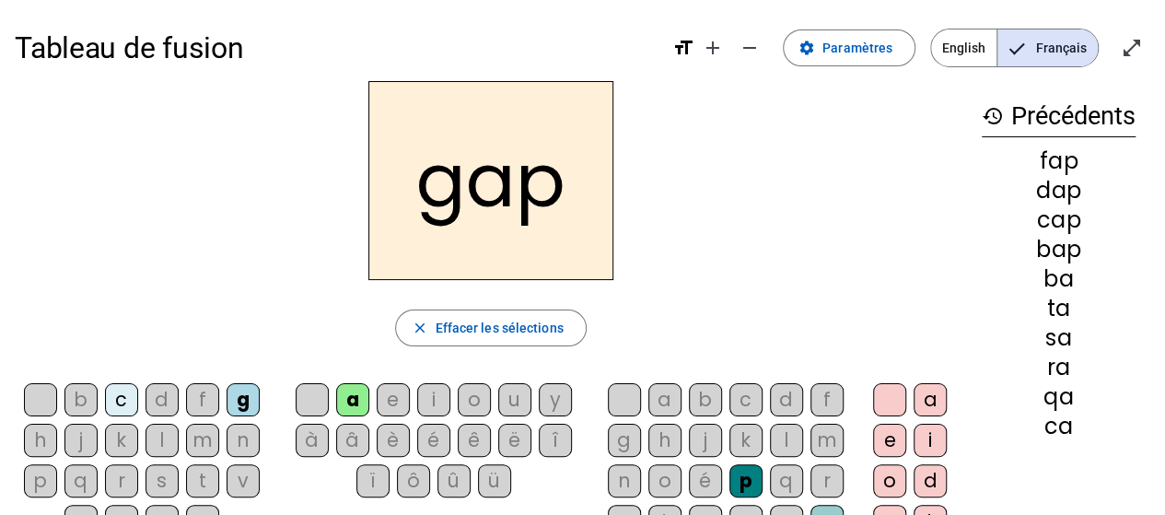
click at [46, 438] on div "h" at bounding box center [40, 440] width 33 height 33
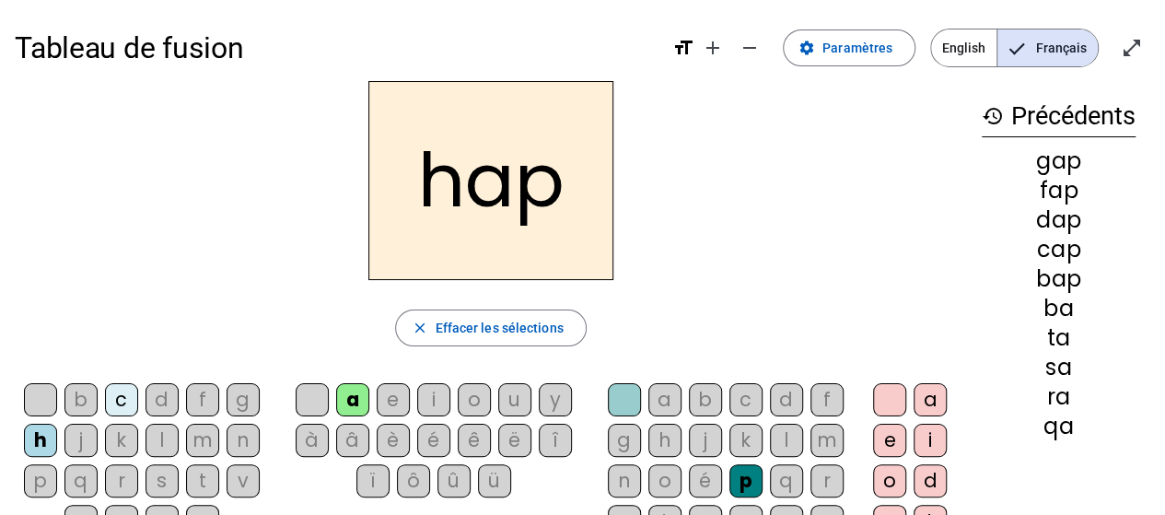
click at [84, 436] on div "j" at bounding box center [80, 440] width 33 height 33
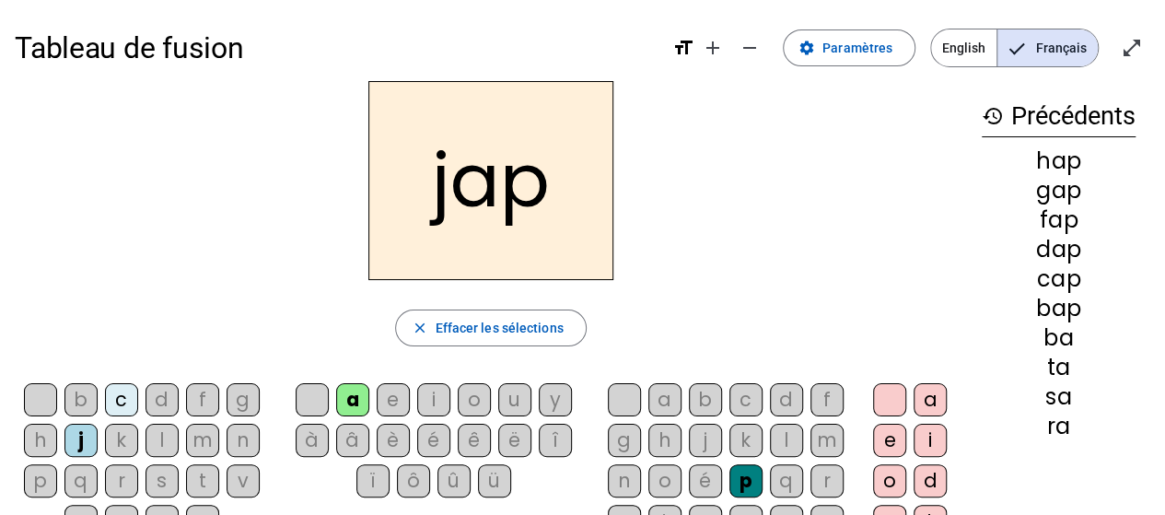
click at [122, 438] on div "k" at bounding box center [121, 440] width 33 height 33
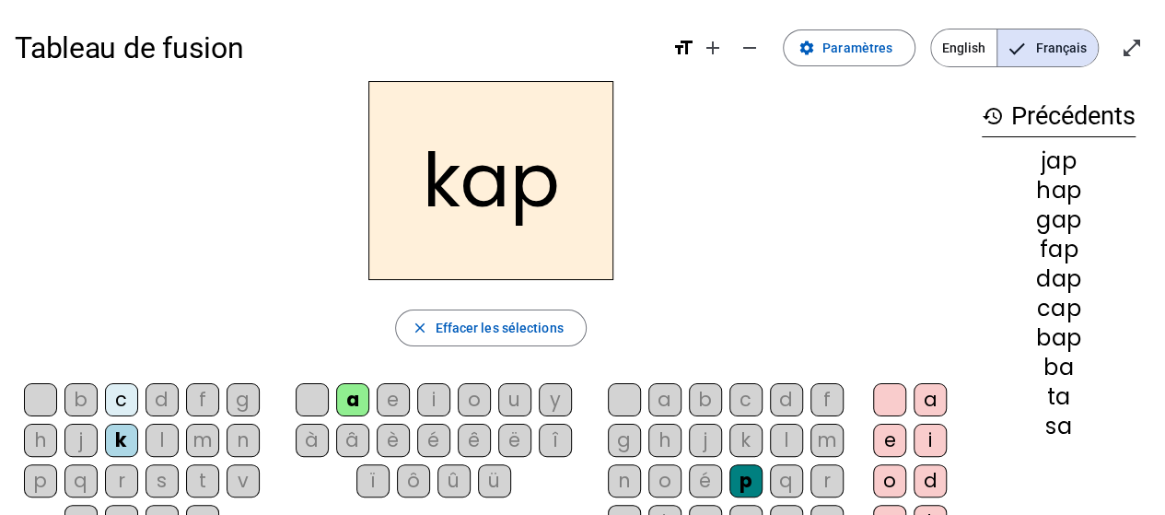
click at [163, 438] on div "l" at bounding box center [162, 440] width 33 height 33
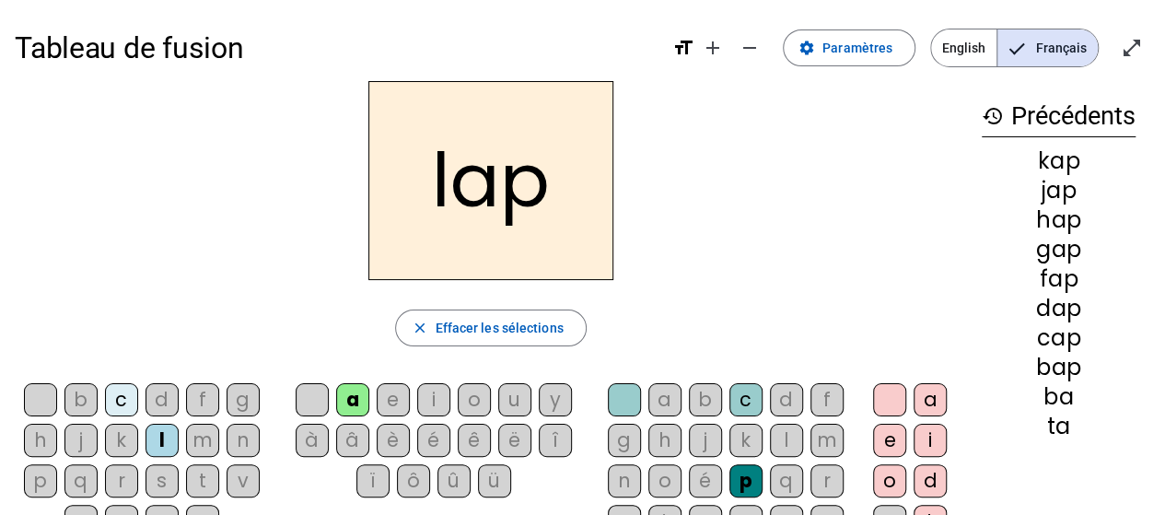
click at [208, 432] on div "m" at bounding box center [202, 440] width 33 height 33
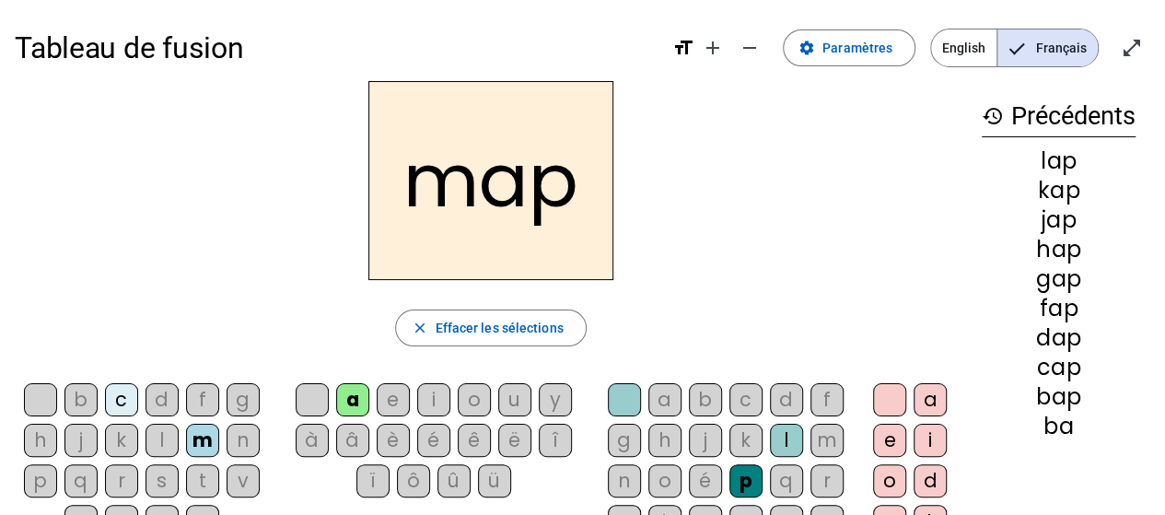
click at [239, 442] on div "n" at bounding box center [243, 440] width 33 height 33
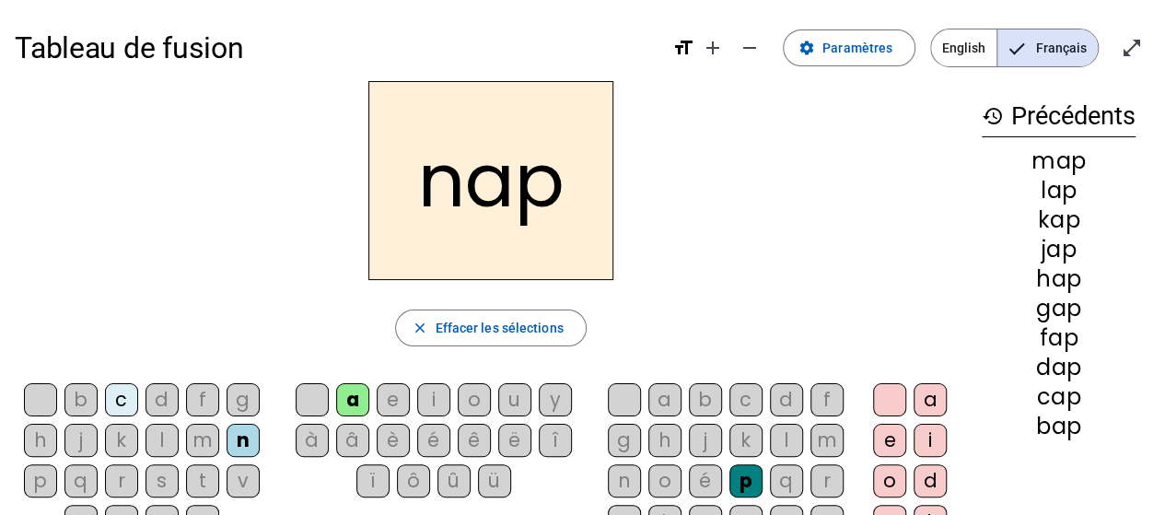
click at [44, 473] on div "p" at bounding box center [40, 480] width 33 height 33
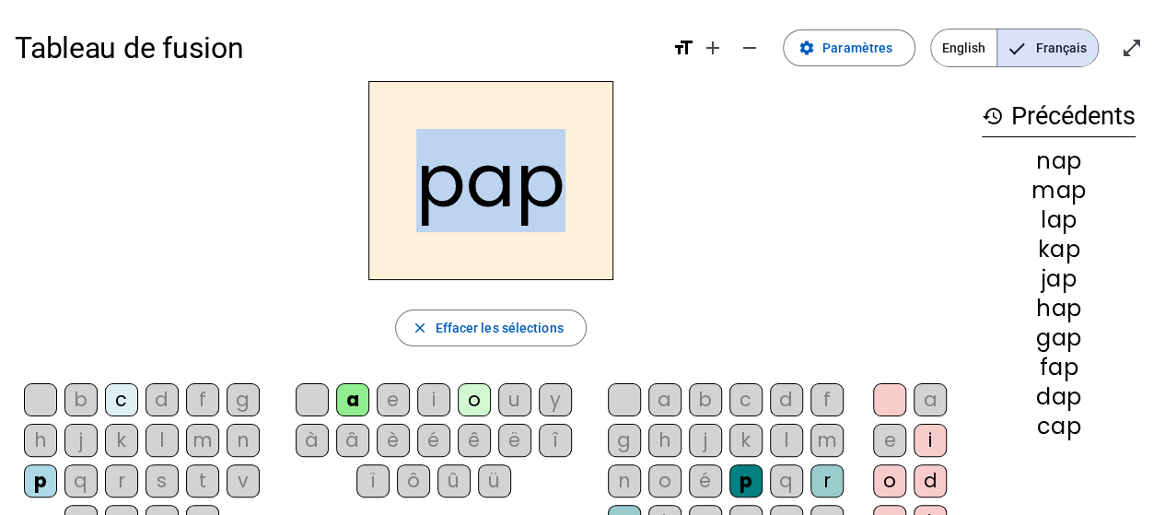
drag, startPoint x: 417, startPoint y: 207, endPoint x: 553, endPoint y: 216, distance: 135.7
click at [553, 216] on h2 "pap" at bounding box center [490, 180] width 245 height 199
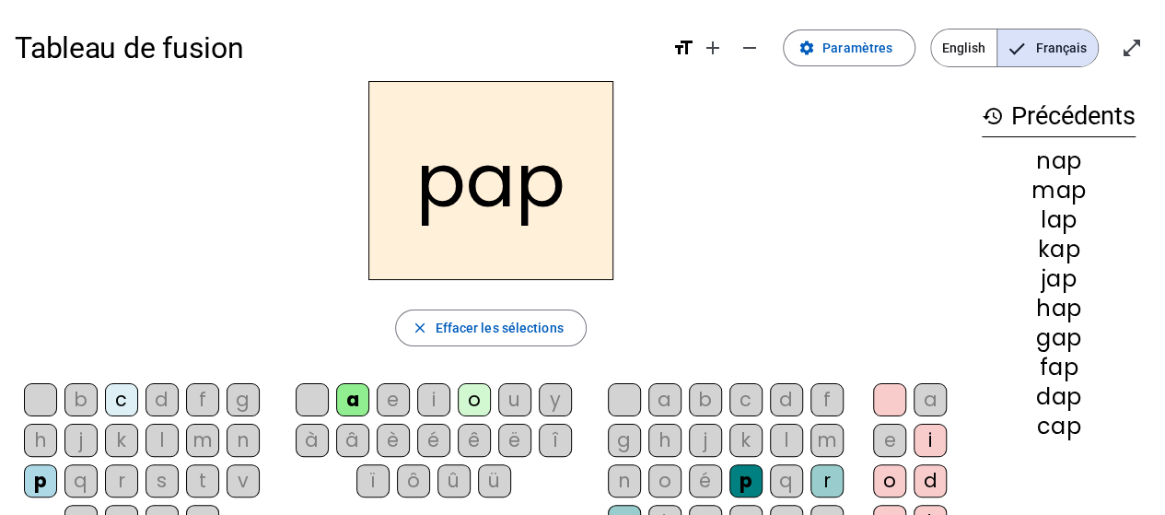
click at [87, 485] on div "q" at bounding box center [80, 480] width 33 height 33
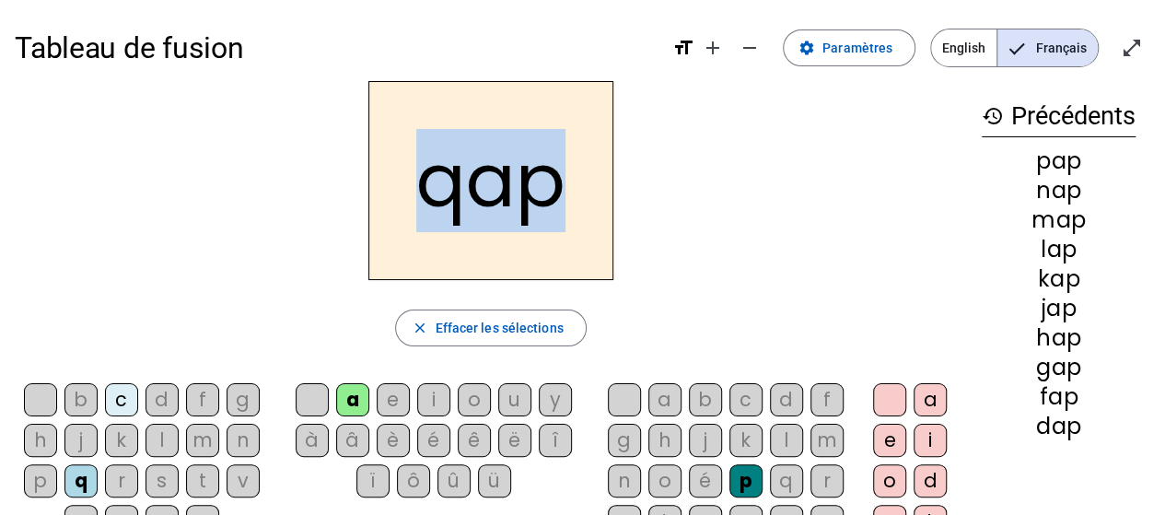
drag, startPoint x: 409, startPoint y: 186, endPoint x: 549, endPoint y: 193, distance: 140.2
click at [549, 193] on h2 "qap" at bounding box center [490, 180] width 245 height 199
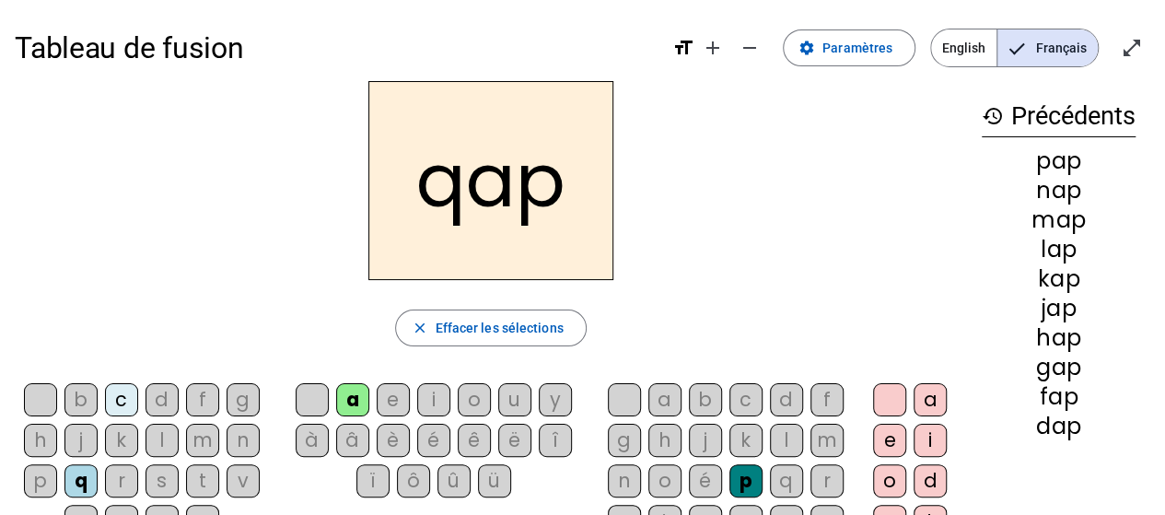
click at [129, 486] on div "r" at bounding box center [121, 480] width 33 height 33
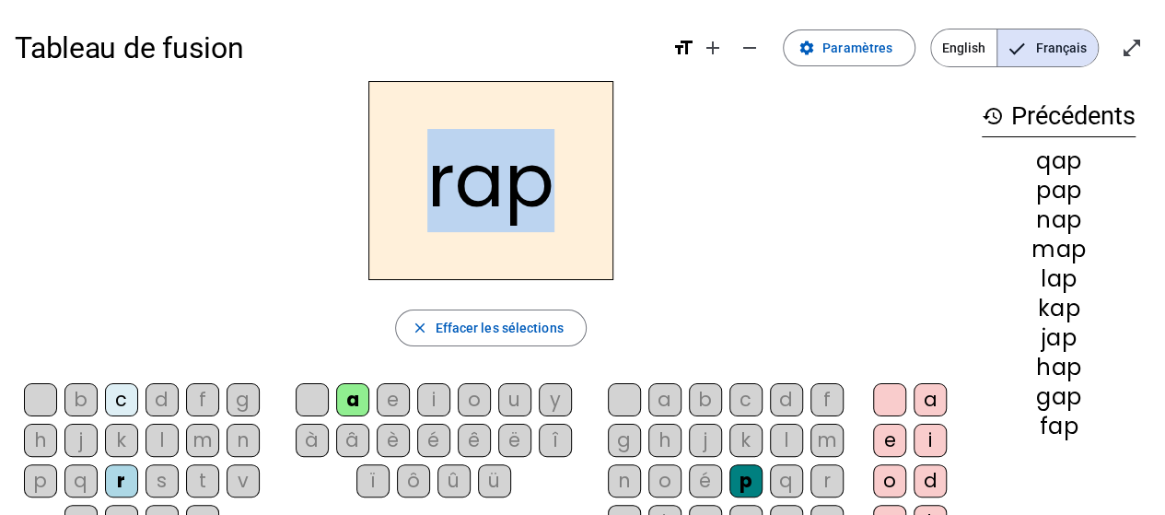
drag, startPoint x: 425, startPoint y: 181, endPoint x: 547, endPoint y: 204, distance: 124.8
click at [547, 204] on h2 "rap" at bounding box center [490, 180] width 245 height 199
click at [449, 176] on h2 "rap" at bounding box center [490, 180] width 245 height 199
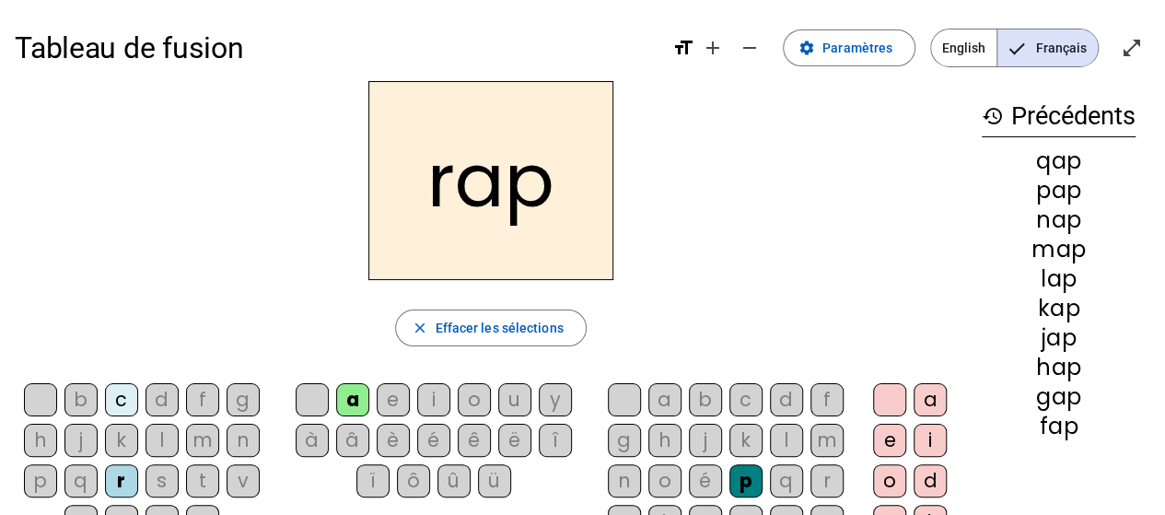
click at [162, 475] on div "s" at bounding box center [162, 480] width 33 height 33
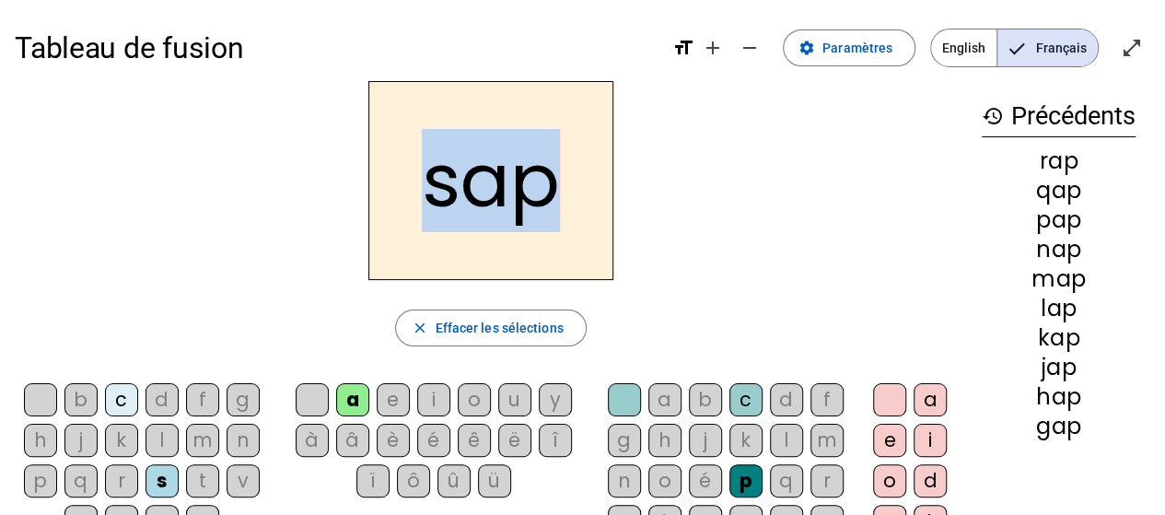
drag, startPoint x: 427, startPoint y: 182, endPoint x: 545, endPoint y: 194, distance: 118.5
click at [545, 194] on h2 "sap" at bounding box center [490, 180] width 245 height 199
click at [473, 209] on h2 "sap" at bounding box center [490, 180] width 245 height 199
drag, startPoint x: 433, startPoint y: 198, endPoint x: 560, endPoint y: 203, distance: 127.2
click at [560, 203] on h2 "sap" at bounding box center [490, 180] width 245 height 199
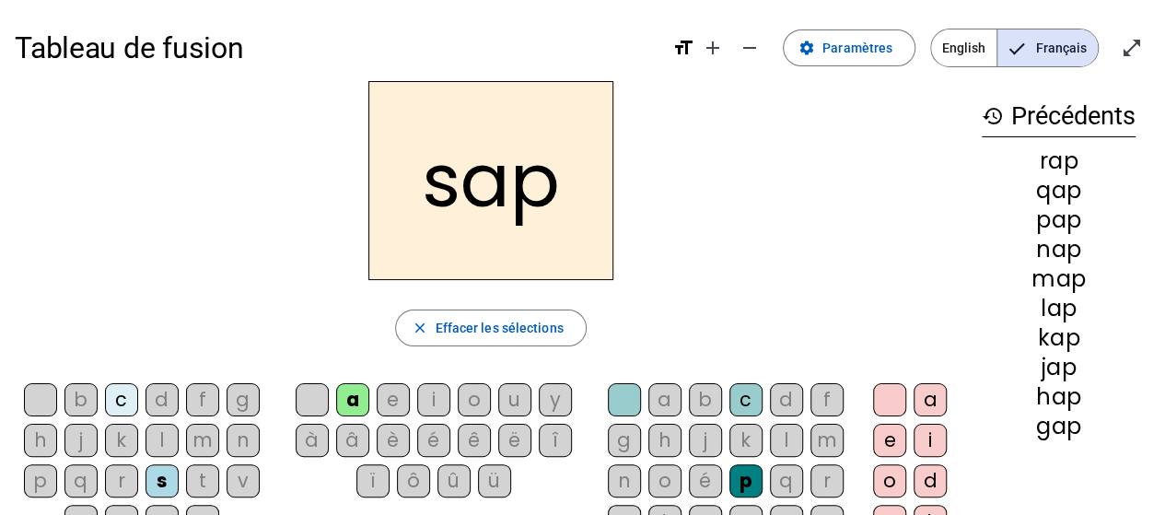
click at [197, 473] on div "t" at bounding box center [202, 480] width 33 height 33
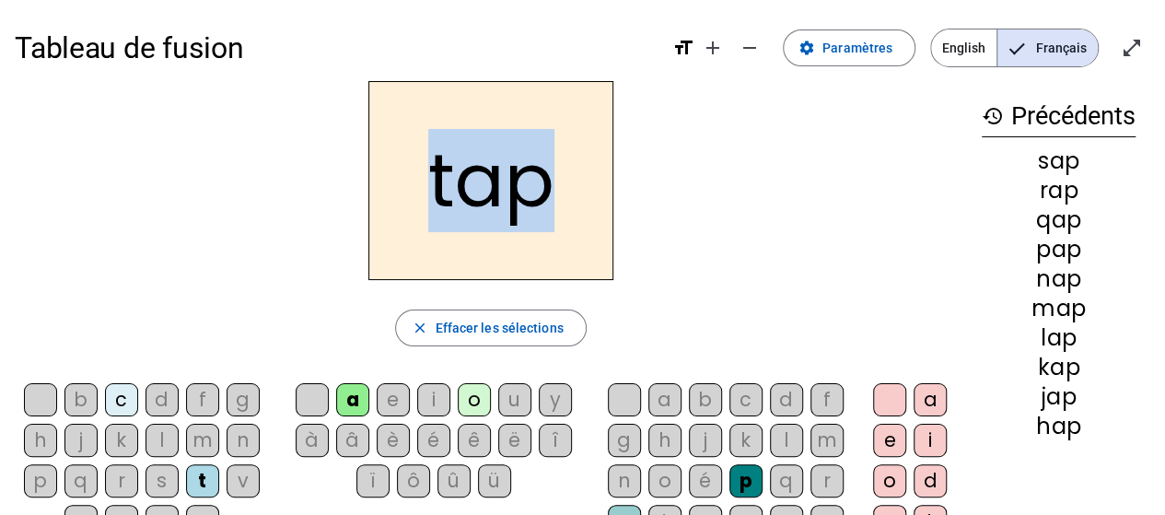
drag, startPoint x: 433, startPoint y: 194, endPoint x: 547, endPoint y: 202, distance: 114.5
click at [547, 202] on h2 "tap" at bounding box center [490, 180] width 245 height 199
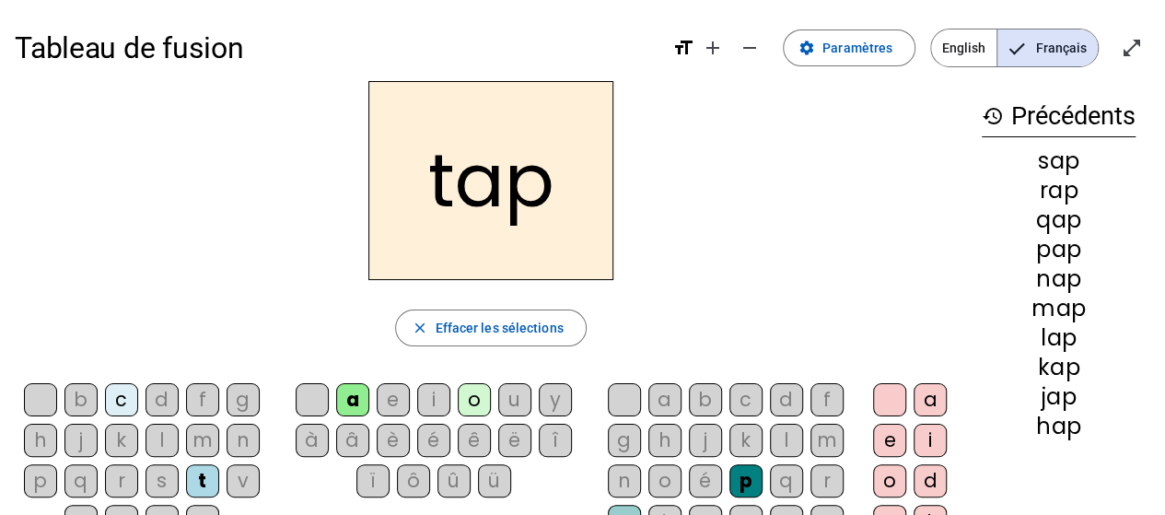
click at [243, 474] on div "v" at bounding box center [243, 480] width 33 height 33
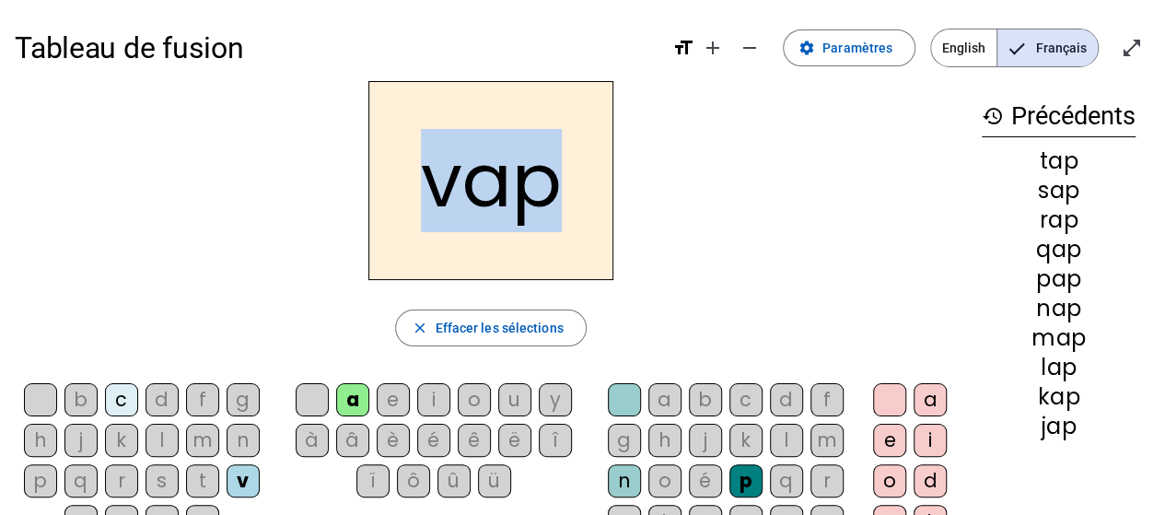
drag, startPoint x: 426, startPoint y: 192, endPoint x: 572, endPoint y: 198, distance: 145.7
click at [572, 198] on h2 "vap" at bounding box center [490, 180] width 245 height 199
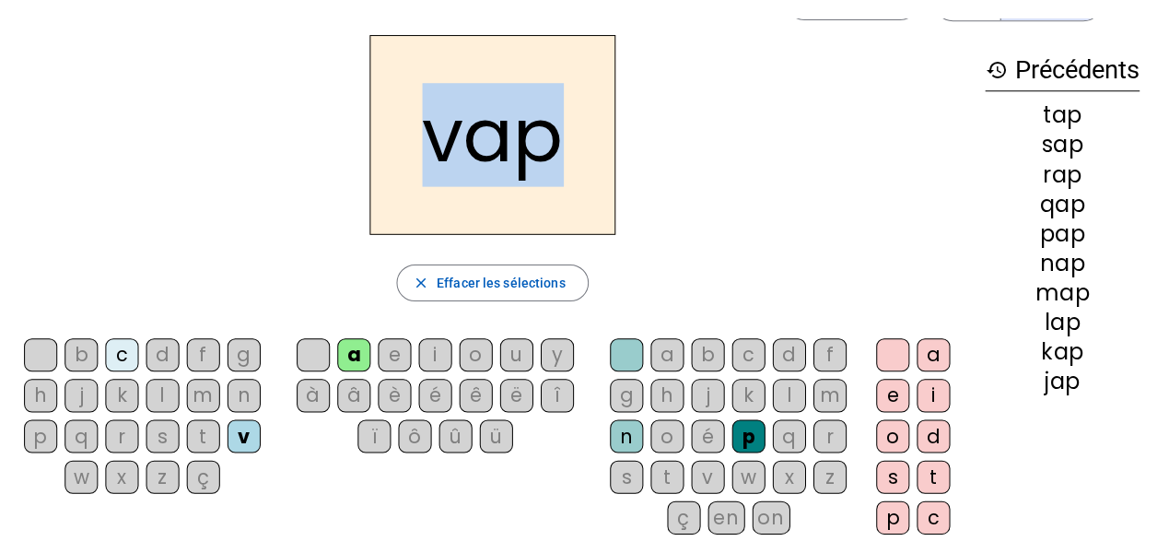
scroll to position [92, 0]
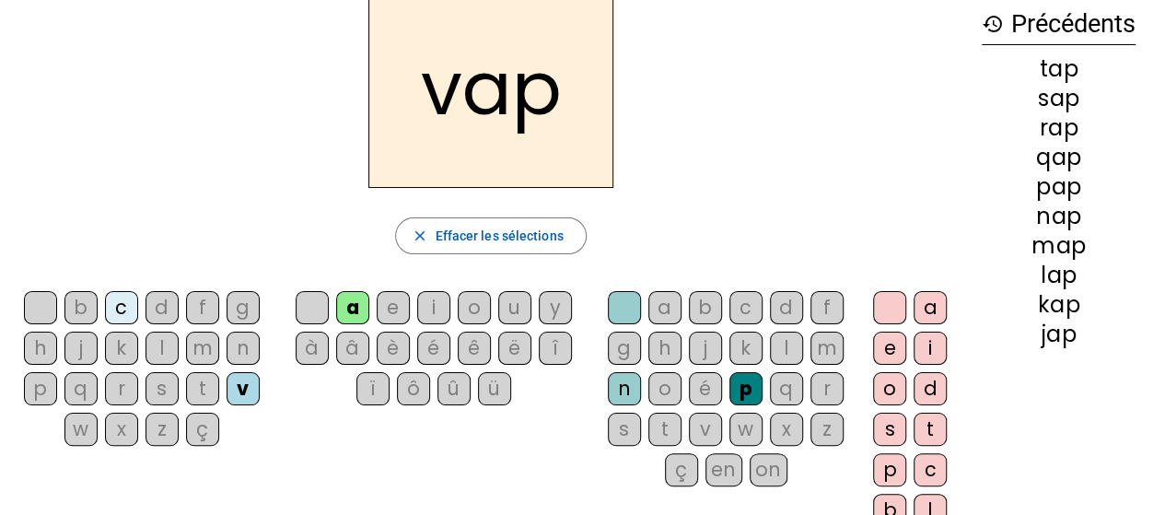
click at [81, 432] on div "w" at bounding box center [80, 429] width 33 height 33
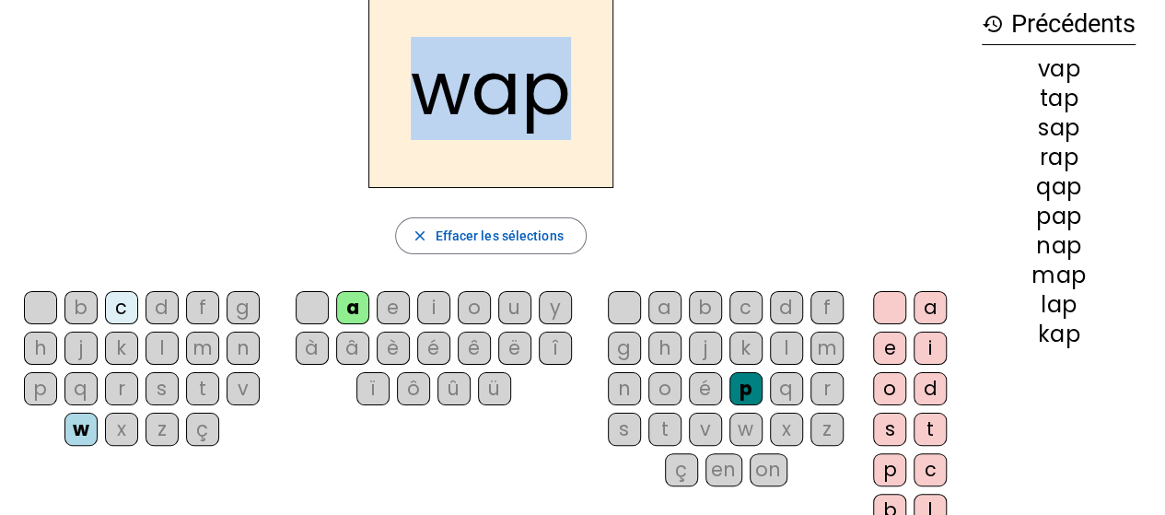
drag, startPoint x: 413, startPoint y: 103, endPoint x: 552, endPoint y: 108, distance: 139.2
click at [552, 108] on h2 "wap" at bounding box center [490, 88] width 245 height 199
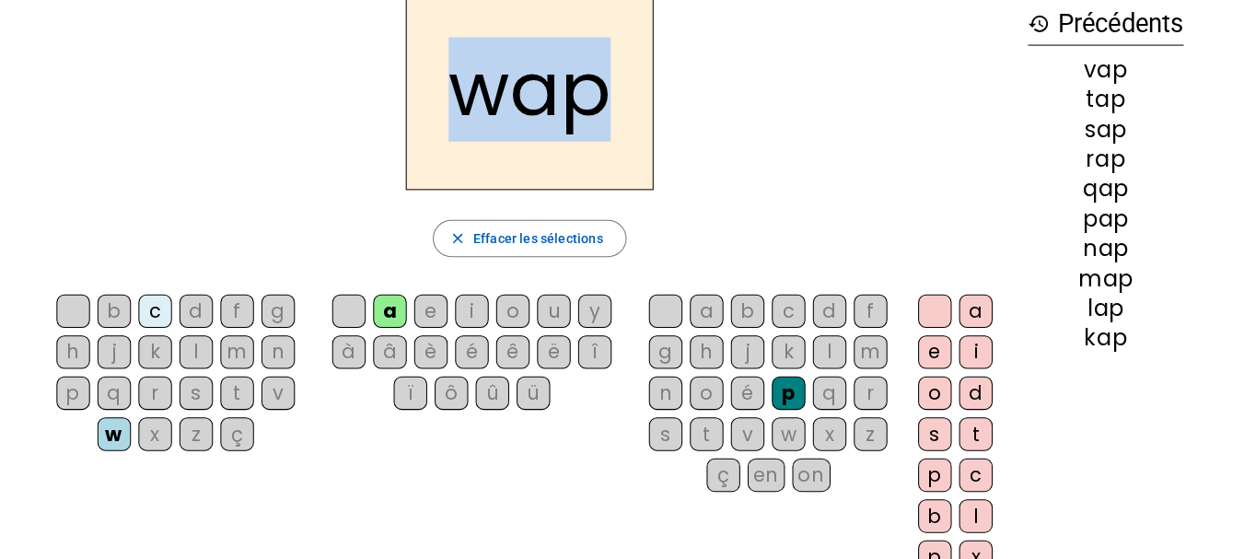
scroll to position [0, 0]
